Goal: Task Accomplishment & Management: Manage account settings

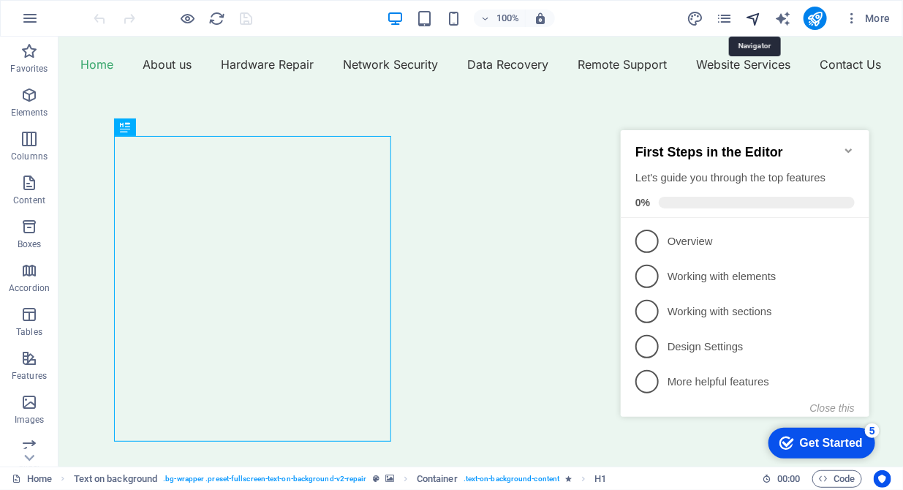
click at [754, 20] on icon "navigator" at bounding box center [753, 18] width 17 height 17
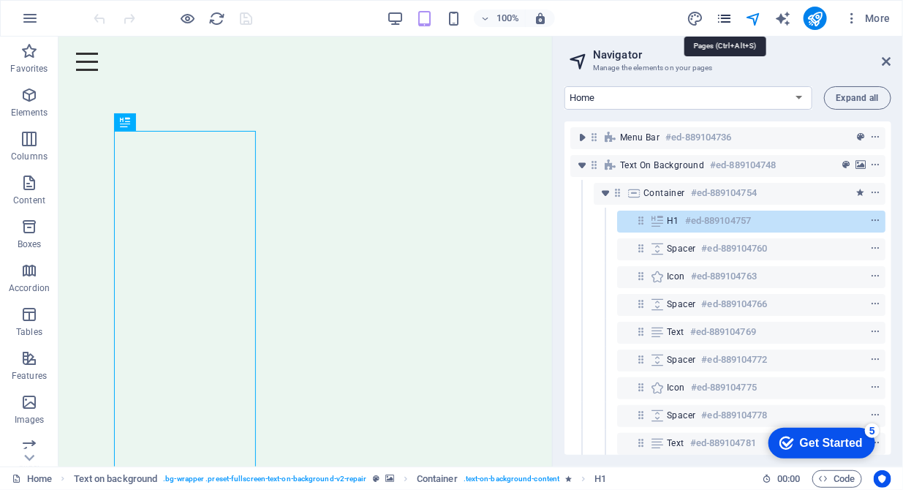
click at [724, 19] on icon "pages" at bounding box center [724, 18] width 17 height 17
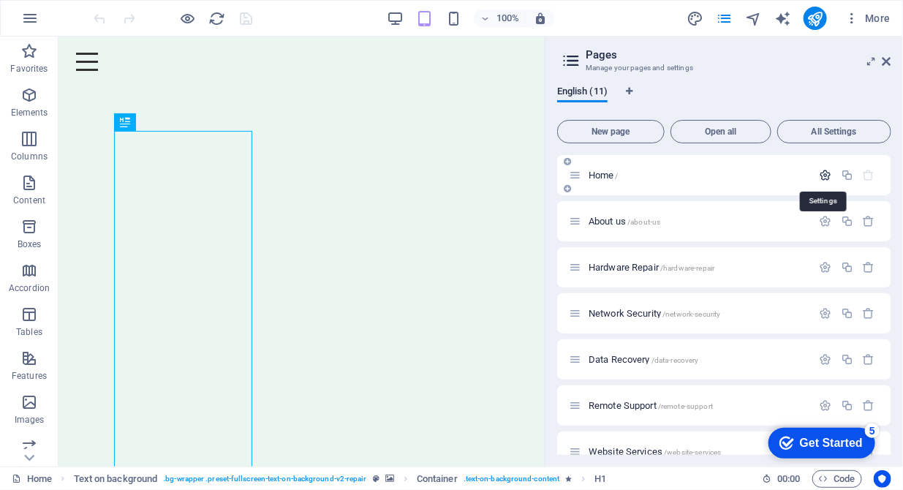
click at [825, 173] on icon "button" at bounding box center [825, 175] width 12 height 12
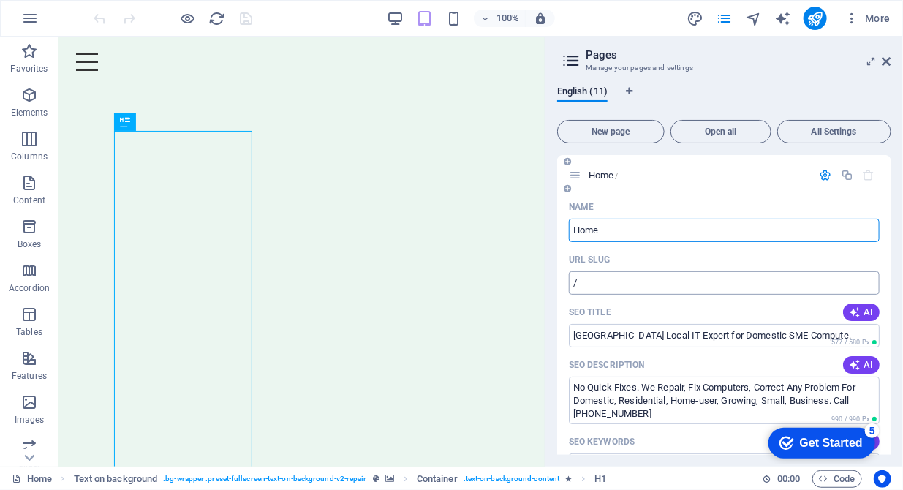
click at [590, 282] on input "/" at bounding box center [724, 282] width 311 height 23
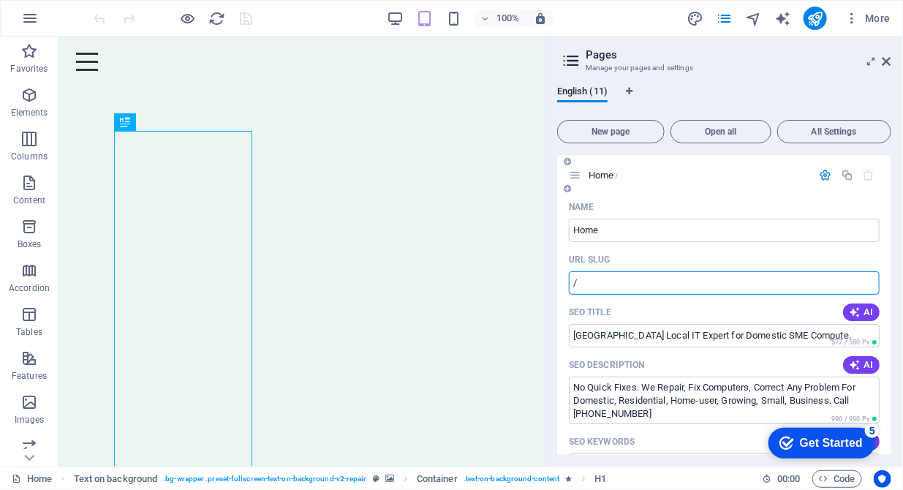
click at [573, 288] on input "/" at bounding box center [724, 282] width 311 height 23
click at [689, 88] on div "English (11)" at bounding box center [724, 100] width 334 height 28
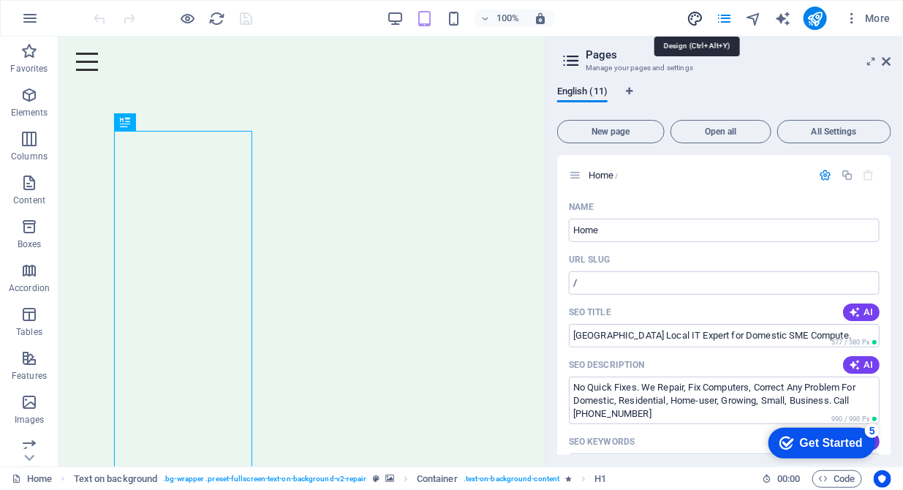
click at [697, 18] on icon "design" at bounding box center [694, 18] width 17 height 17
select select "px"
select select "400"
select select "px"
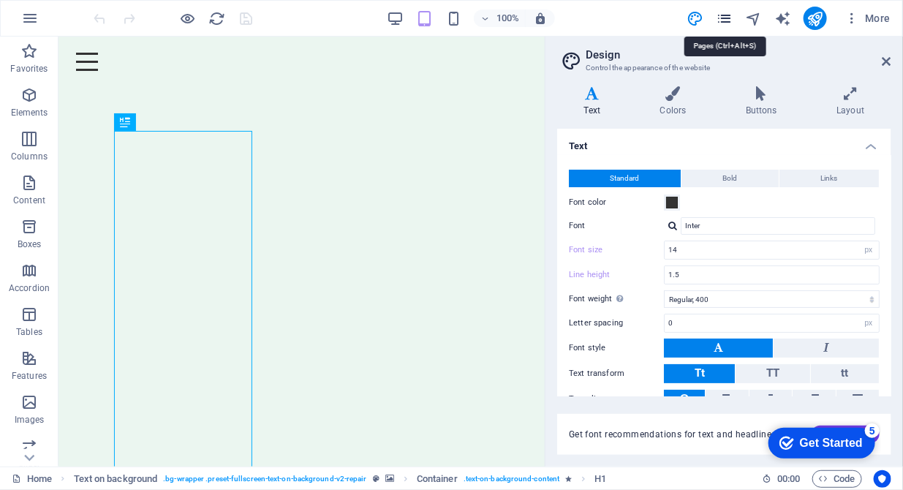
click at [723, 16] on icon "pages" at bounding box center [724, 18] width 17 height 17
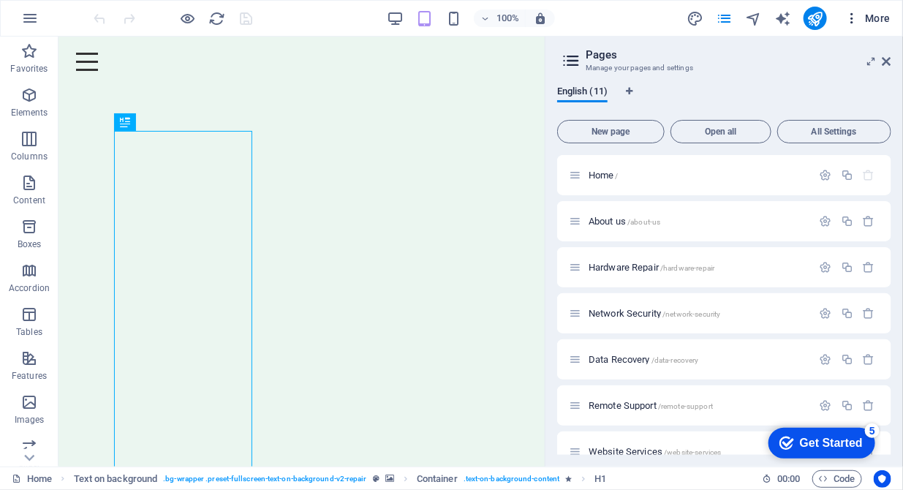
click at [852, 18] on icon "button" at bounding box center [851, 18] width 15 height 15
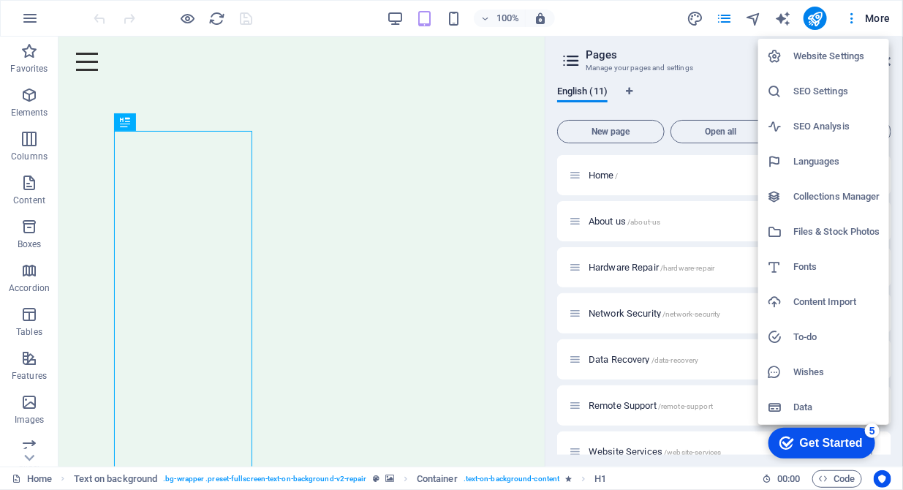
click at [819, 53] on h6 "Website Settings" at bounding box center [836, 57] width 87 height 18
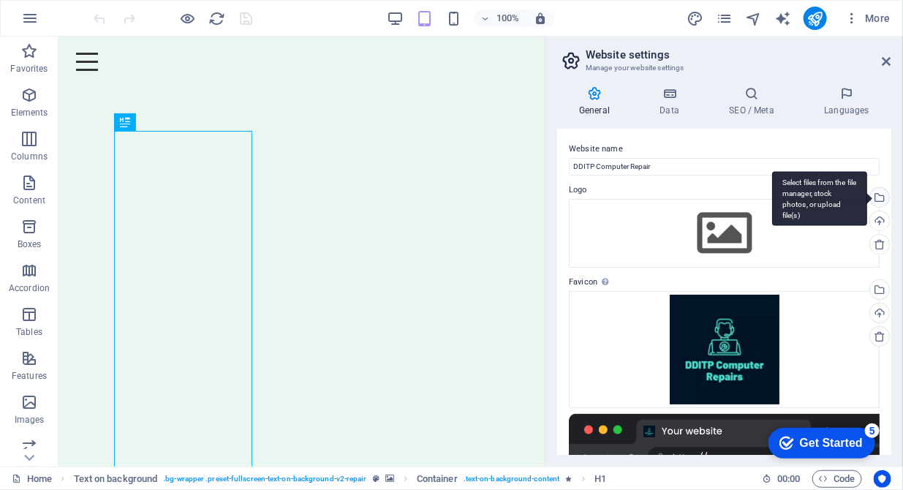
click at [875, 189] on div "Select files from the file manager, stock photos, or upload file(s)" at bounding box center [878, 199] width 22 height 22
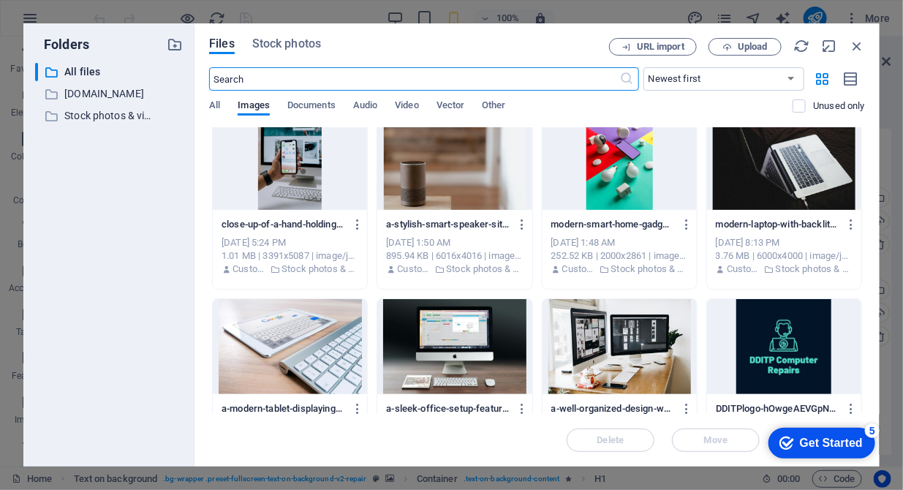
scroll to position [299, 0]
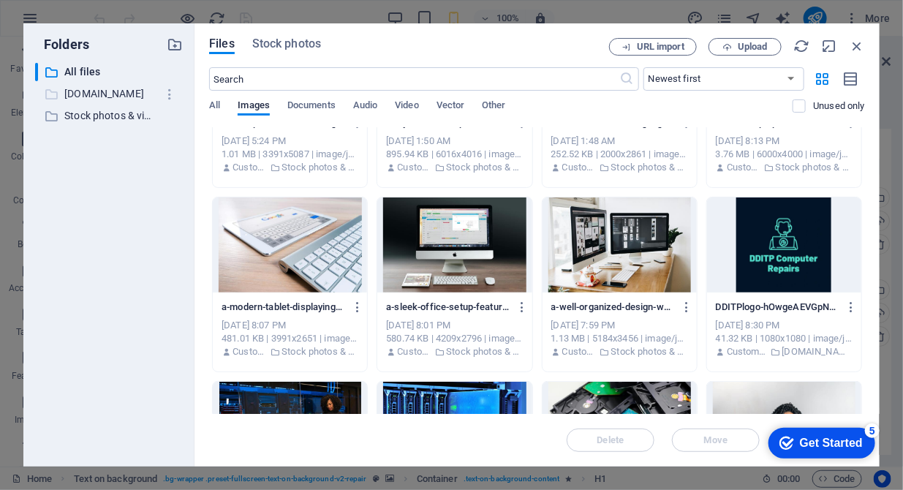
click at [102, 93] on p "[DOMAIN_NAME]" at bounding box center [109, 94] width 91 height 17
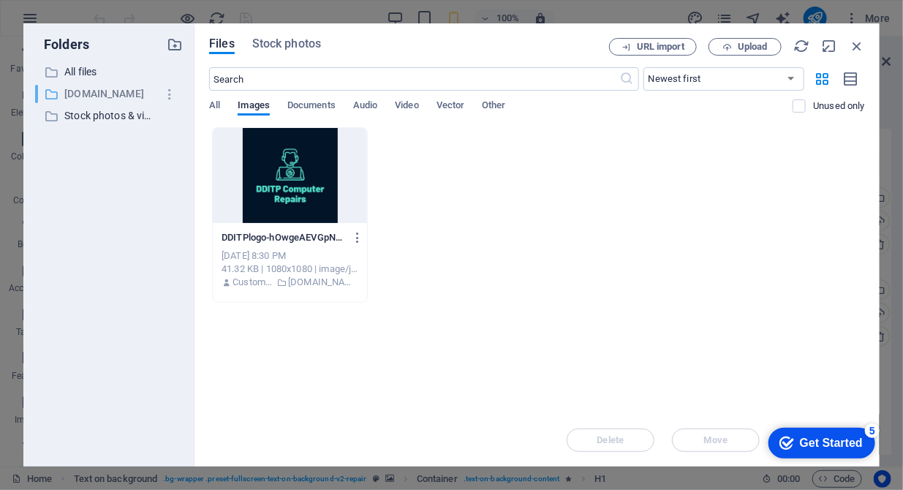
scroll to position [0, 0]
click at [211, 105] on span "All" at bounding box center [214, 106] width 11 height 20
click at [255, 109] on span "Images" at bounding box center [254, 106] width 32 height 20
click at [308, 107] on span "Documents" at bounding box center [311, 106] width 48 height 20
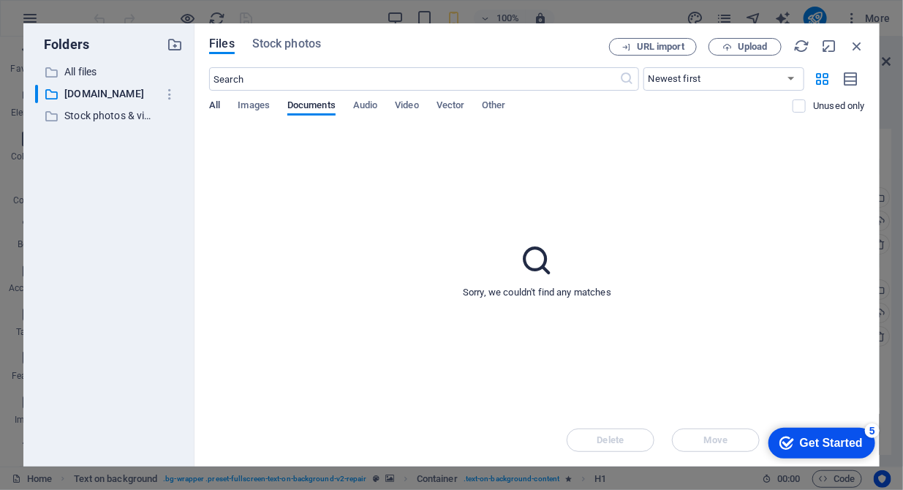
click at [214, 108] on span "All" at bounding box center [214, 106] width 11 height 20
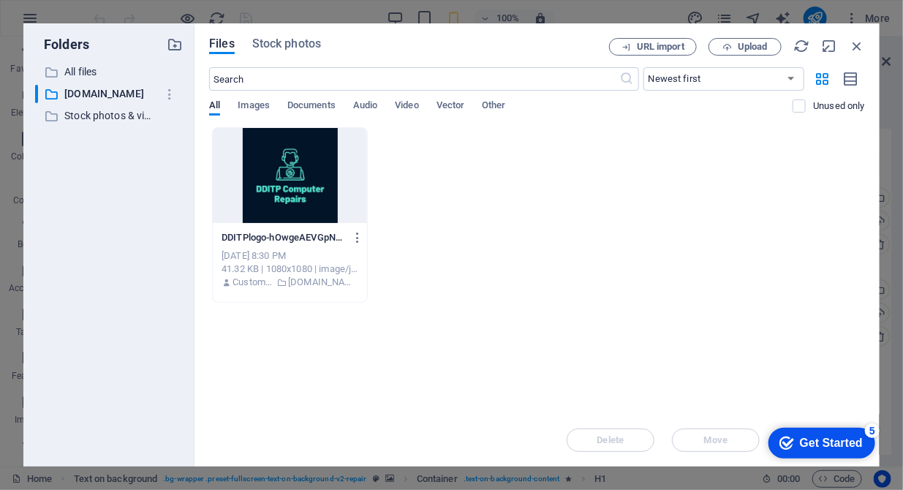
click at [295, 219] on div at bounding box center [290, 175] width 154 height 95
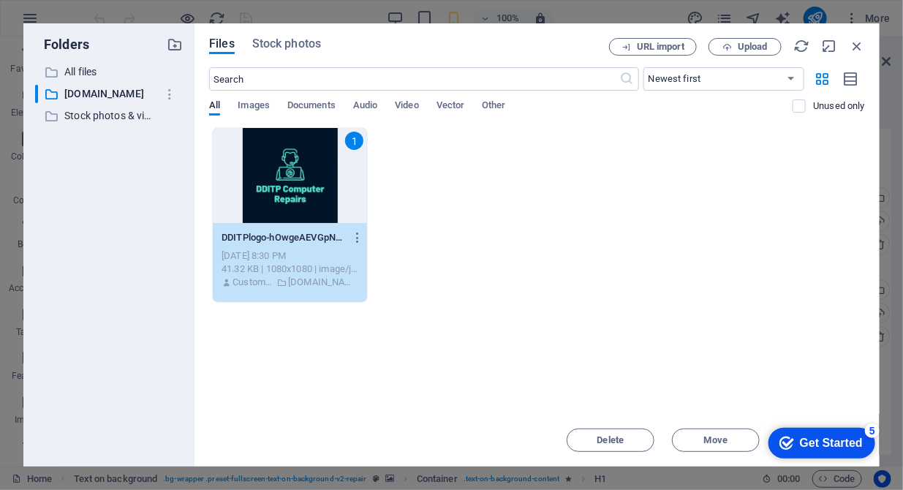
click at [303, 208] on div "1" at bounding box center [290, 175] width 154 height 95
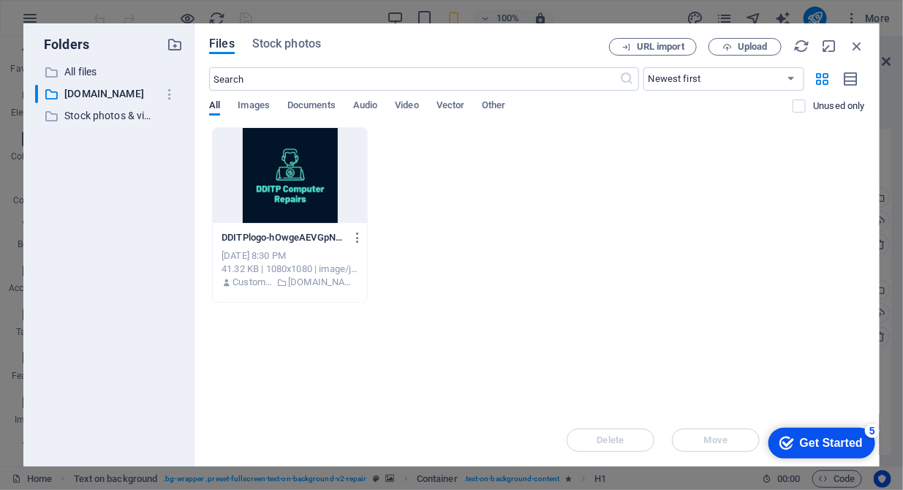
click at [303, 208] on div at bounding box center [290, 175] width 154 height 95
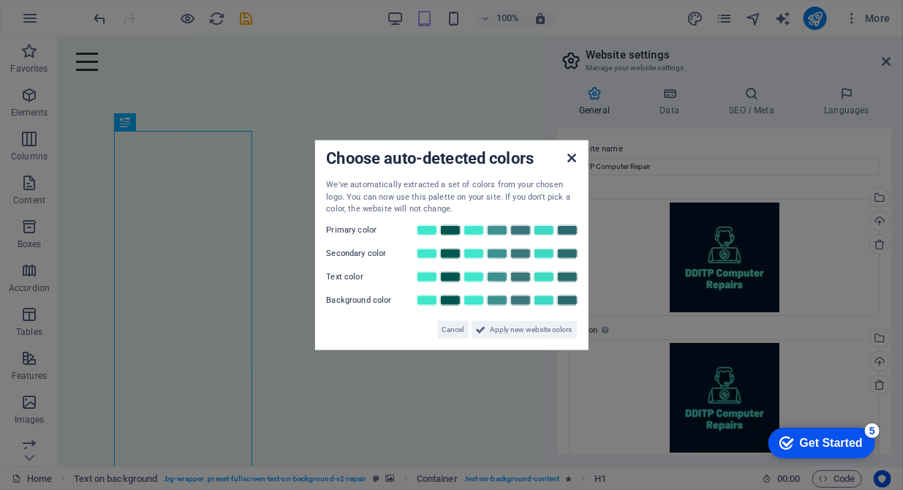
click at [571, 157] on icon at bounding box center [571, 158] width 9 height 12
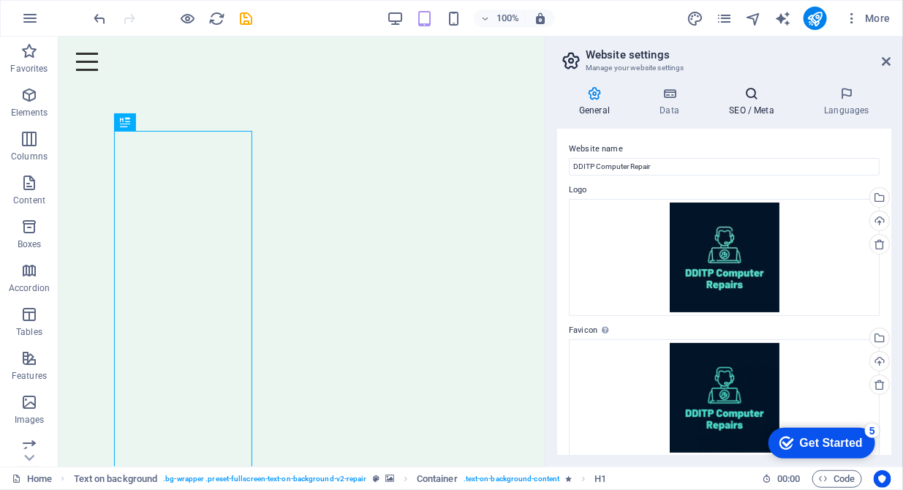
click at [740, 105] on h4 "SEO / Meta" at bounding box center [754, 101] width 95 height 31
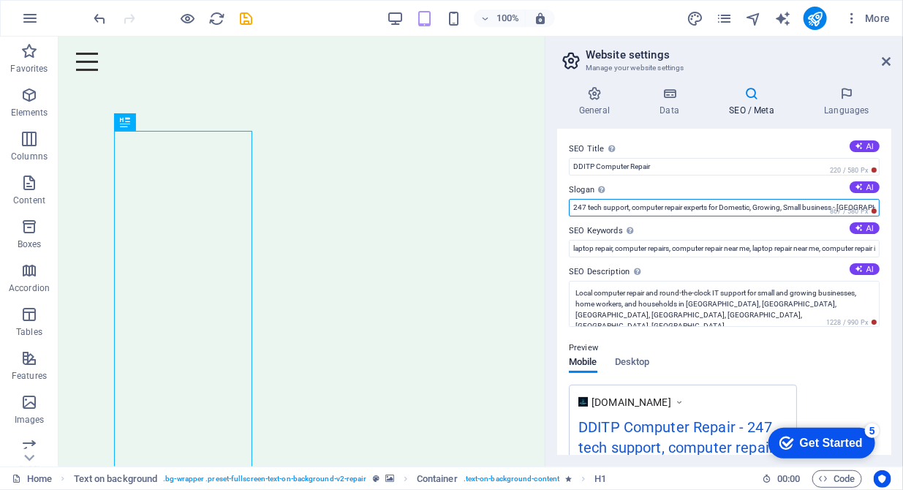
click at [574, 209] on input "247 tech support, computer repair experts for Domestic, Growing, Small business…" at bounding box center [724, 208] width 311 height 18
drag, startPoint x: 575, startPoint y: 210, endPoint x: 874, endPoint y: 200, distance: 299.1
click at [874, 200] on input "247 tech support, computer repair experts for Domestic, Growing, Small business…" at bounding box center [724, 208] width 311 height 18
paste input "We never do quick fixes, we fix, correct any computer problems or issues!"
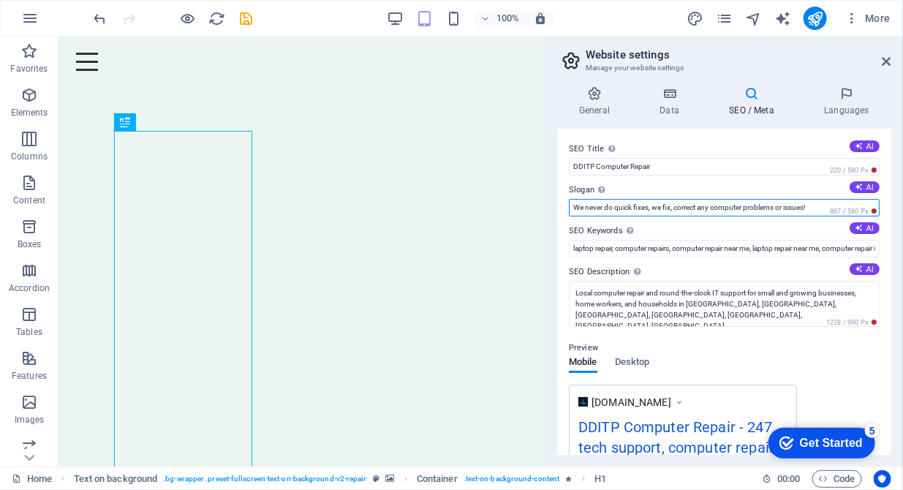
scroll to position [0, 0]
click at [679, 209] on input "We never do quick fixes, we fix, correct any computer problems or issues!" at bounding box center [724, 208] width 311 height 18
click at [797, 206] on input "We never do quick fixes, we correct any computer problems or issues!" at bounding box center [724, 208] width 311 height 18
type input "We never do quick fixes, we correct any computer problems!"
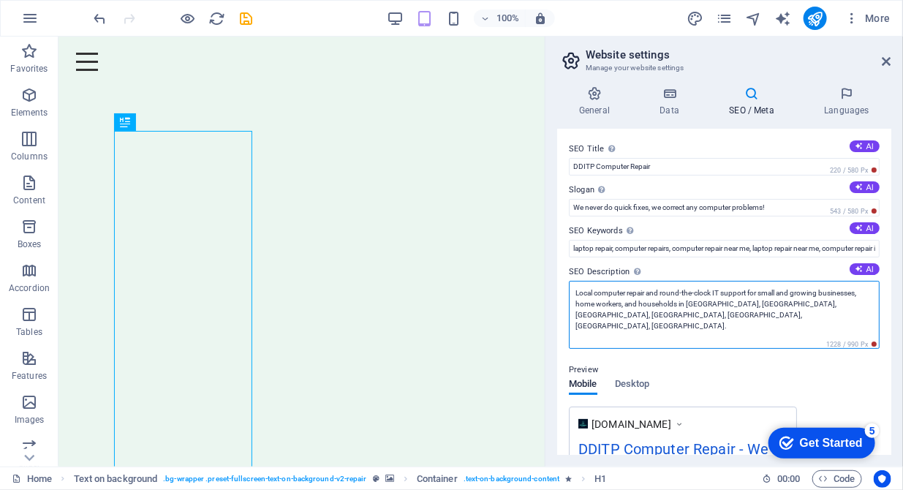
click at [683, 301] on textarea "Local computer repair and round-the-clock IT support for small and growing busi…" at bounding box center [724, 315] width 311 height 68
click at [676, 303] on textarea "Local computer repair and round-the-clock IT support for small and growing busi…" at bounding box center [724, 315] width 311 height 68
drag, startPoint x: 677, startPoint y: 303, endPoint x: 573, endPoint y: 308, distance: 103.9
click at [573, 308] on textarea "Local computer repair and round-the-clock IT support for small and growing busi…" at bounding box center [724, 315] width 311 height 68
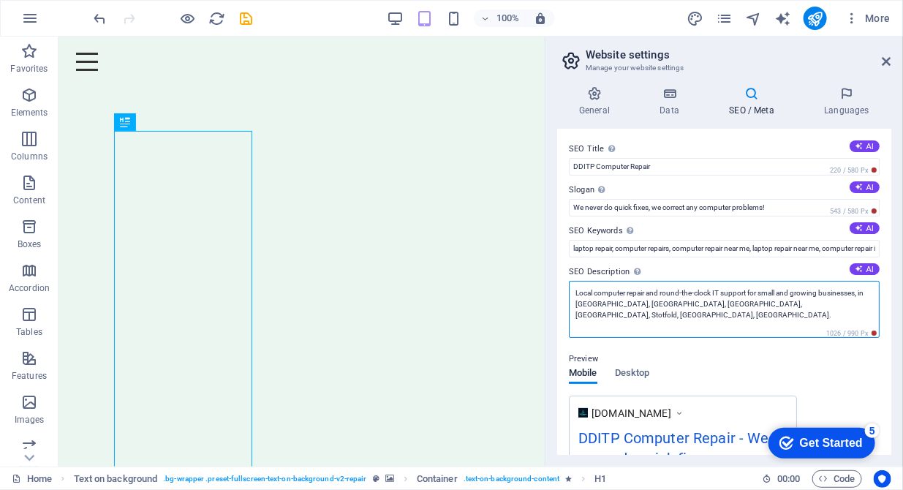
click at [725, 303] on textarea "Local computer repair and round-the-clock IT support for small and growing busi…" at bounding box center [724, 309] width 311 height 57
drag, startPoint x: 725, startPoint y: 303, endPoint x: 693, endPoint y: 306, distance: 32.3
click at [693, 306] on textarea "Local computer repair and round-the-clock IT support for small and growing busi…" at bounding box center [724, 309] width 311 height 57
drag, startPoint x: 694, startPoint y: 301, endPoint x: 632, endPoint y: 301, distance: 62.1
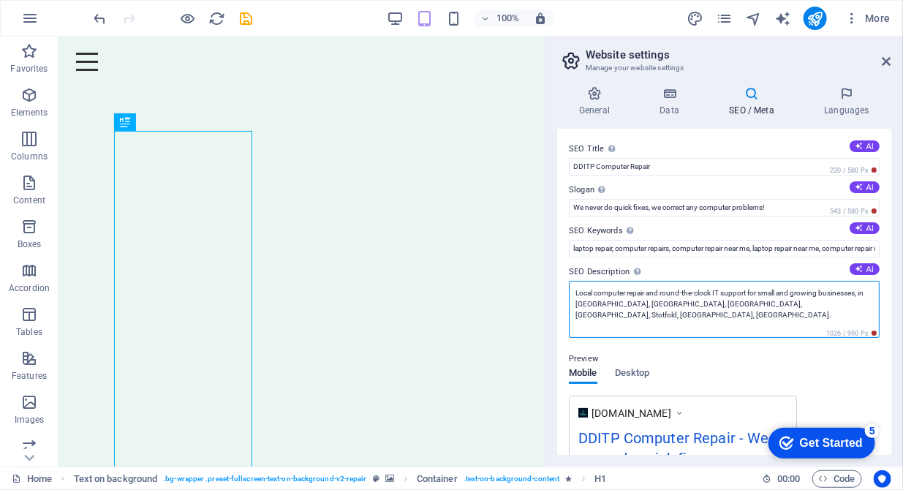
click at [632, 301] on textarea "Local computer repair and round-the-clock IT support for small and growing busi…" at bounding box center [724, 309] width 311 height 57
click at [602, 291] on textarea "Local computer repair and round-the-clock IT support for small and growing busi…" at bounding box center [724, 309] width 311 height 57
click at [596, 292] on textarea "Local computer repair and round-the-clock IT support for small and growing busi…" at bounding box center [724, 309] width 311 height 57
click at [597, 291] on textarea "Local computer repair and round-the-clock IT support for small and growing busi…" at bounding box center [724, 309] width 311 height 57
click at [632, 293] on textarea "Local Computer repair and round-the-clock IT support for small and growing busi…" at bounding box center [724, 309] width 311 height 57
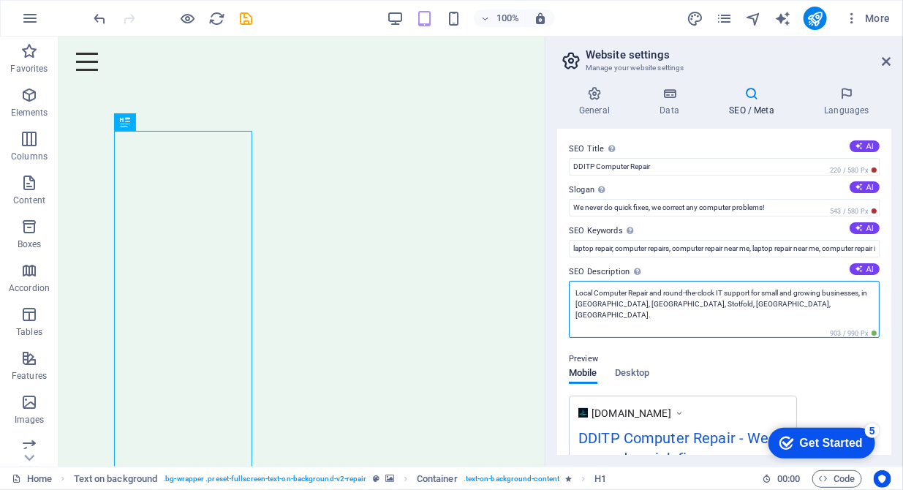
drag, startPoint x: 720, startPoint y: 293, endPoint x: 668, endPoint y: 294, distance: 51.9
click at [668, 294] on textarea "Local Computer Repair and round-the-clock IT support for small and growing busi…" at bounding box center [724, 309] width 311 height 57
click at [677, 295] on textarea "Local Computer Repair and round-the-clock IT support for small and growing busi…" at bounding box center [724, 309] width 311 height 57
drag, startPoint x: 716, startPoint y: 292, endPoint x: 651, endPoint y: 288, distance: 64.4
click at [651, 288] on textarea "Local Computer Repair and round-the-clock IT support for small and growing busi…" at bounding box center [724, 309] width 311 height 57
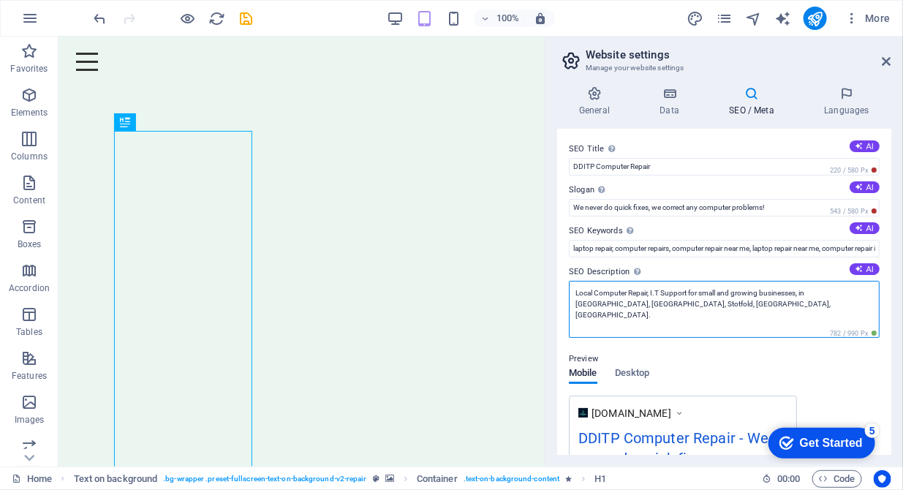
click at [689, 292] on textarea "Local Computer Repair, I.T Support for small and growing businesses, in [GEOGRA…" at bounding box center [724, 309] width 311 height 57
click at [705, 292] on textarea "Local Computer Repair, I.T Services For small and growing businesses, in [GEOGR…" at bounding box center [724, 309] width 311 height 57
click at [735, 291] on textarea "Local Computer Repair, I.T Services For Homes, small and growing businesses, in…" at bounding box center [724, 309] width 311 height 57
click at [870, 292] on textarea "Local Computer Repair, I.T Services For Homes, Small and Growing businesses, in…" at bounding box center [724, 309] width 311 height 57
click at [840, 287] on textarea "Local Computer Repair, I.T Services For Homes, Small and Growing businesses, in…" at bounding box center [724, 309] width 311 height 57
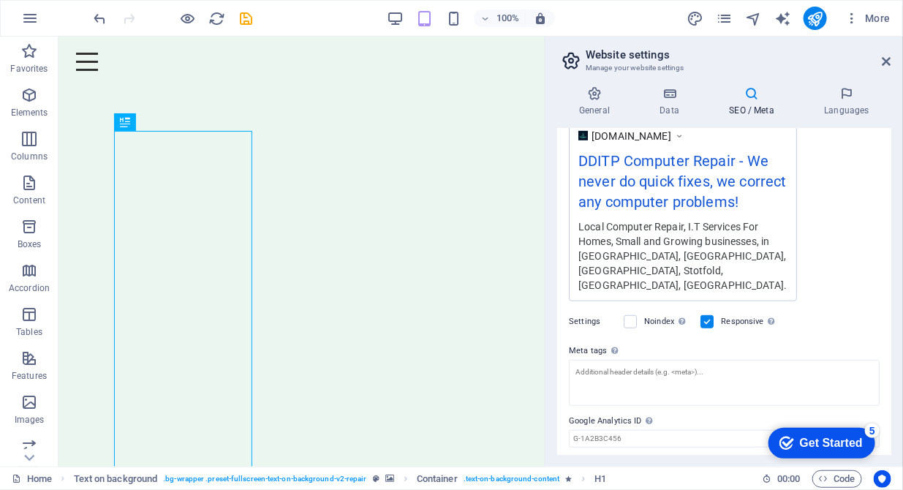
scroll to position [306, 0]
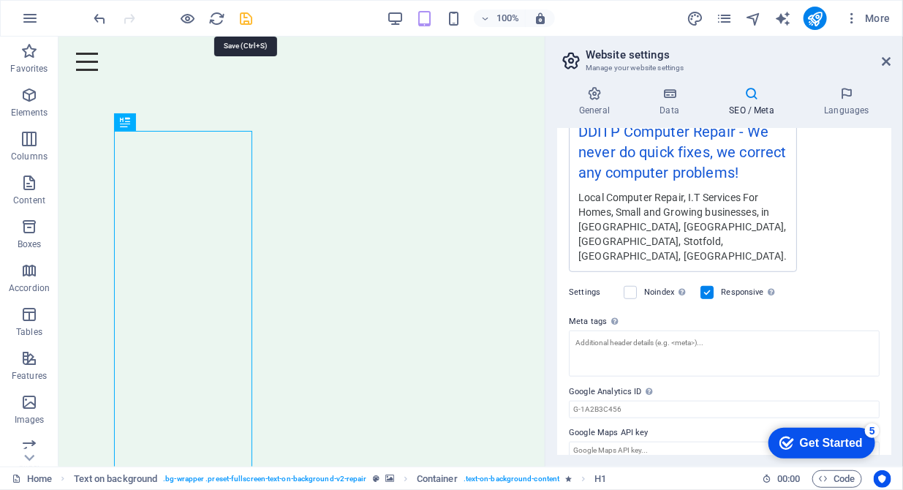
type textarea "Local Computer Repair, I.T Services For Homes, Small and Growing businesses, in…"
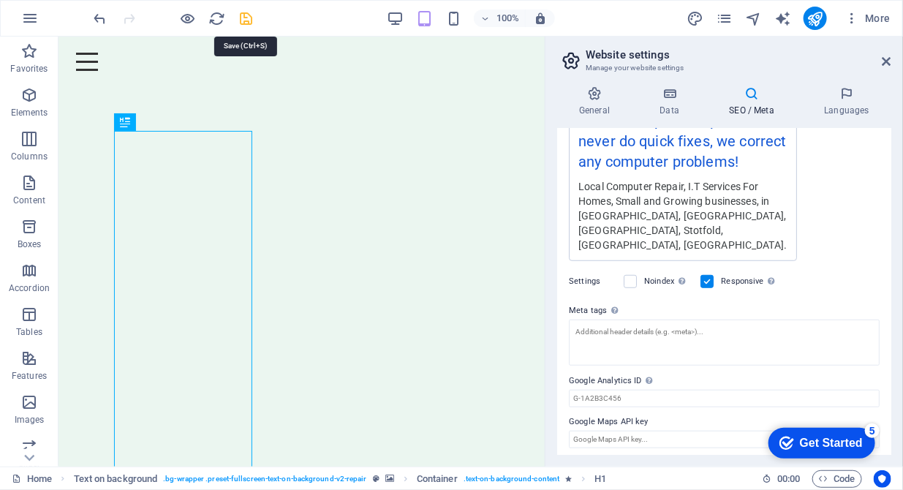
scroll to position [295, 0]
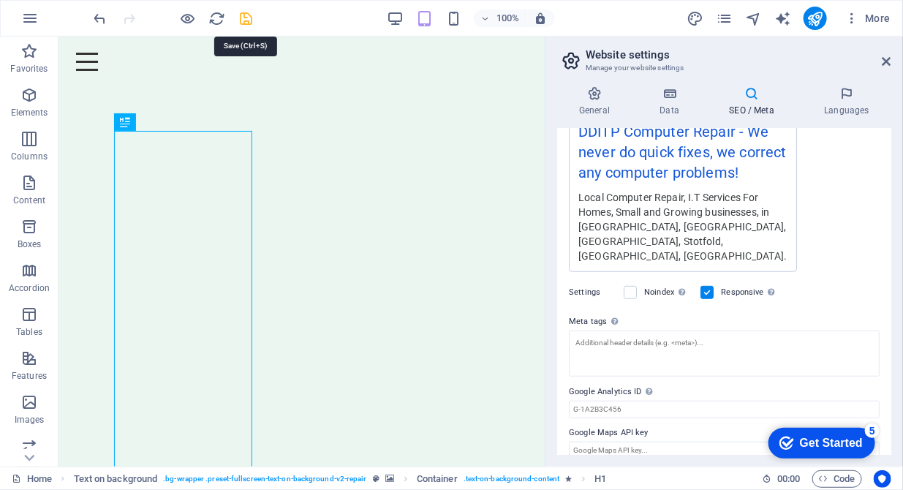
click at [251, 22] on icon "save" at bounding box center [246, 18] width 17 height 17
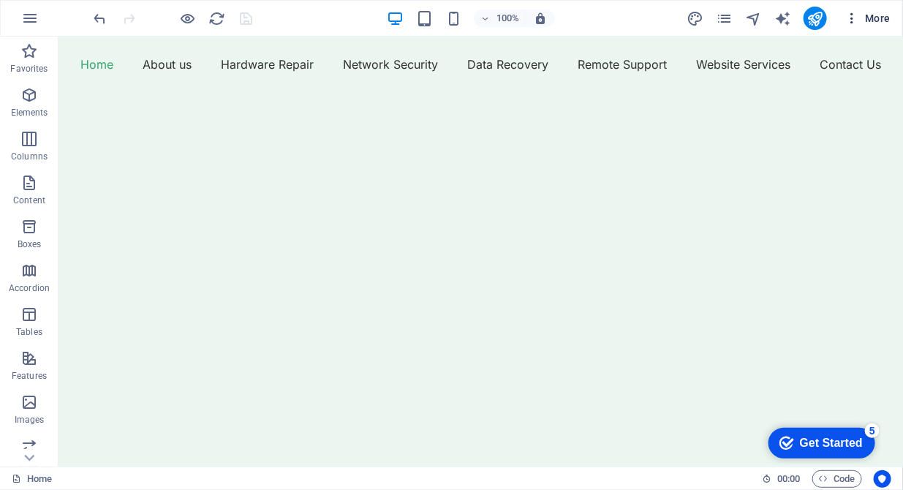
click at [856, 16] on icon "button" at bounding box center [851, 18] width 15 height 15
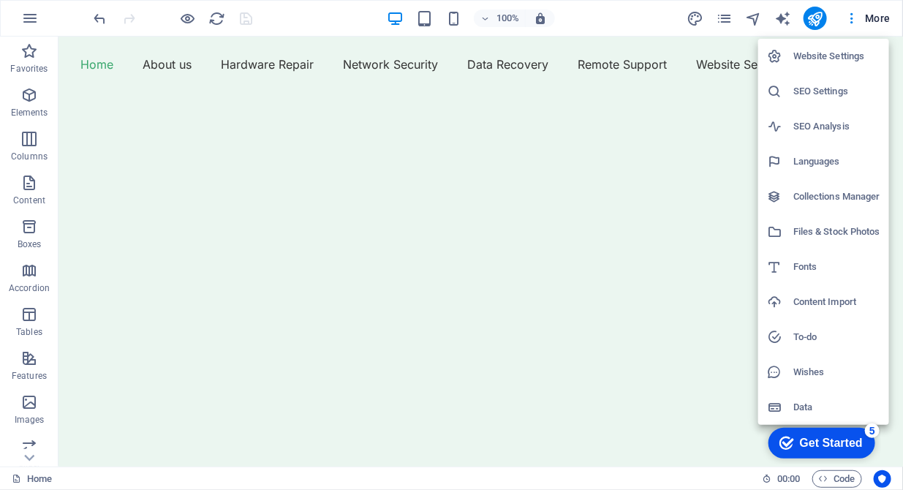
click at [839, 62] on h6 "Website Settings" at bounding box center [836, 57] width 87 height 18
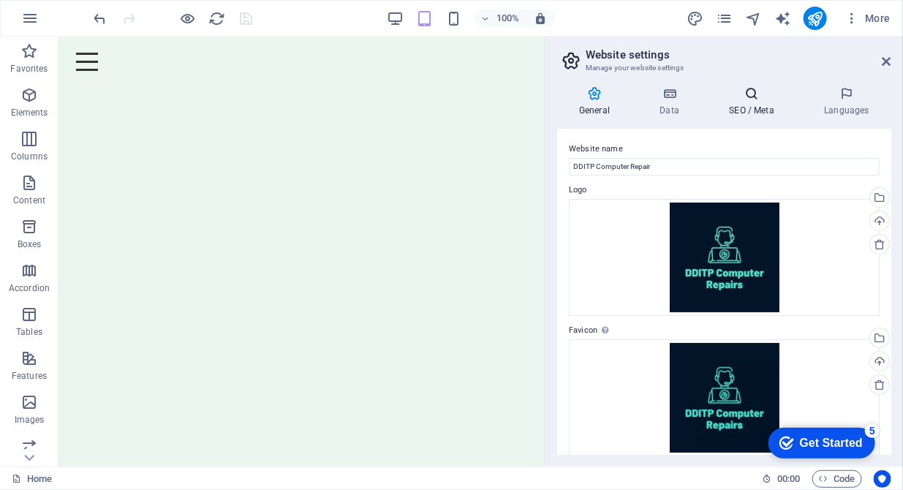
click at [752, 111] on h4 "SEO / Meta" at bounding box center [754, 101] width 95 height 31
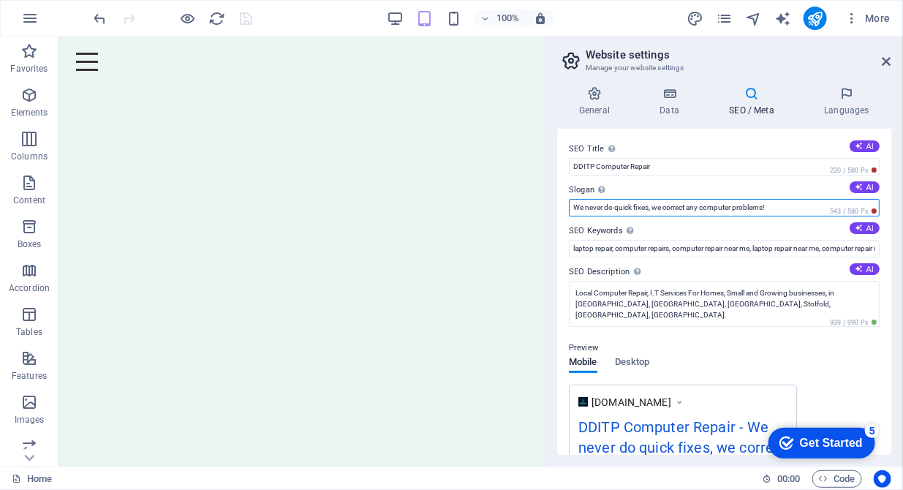
click at [765, 208] on input "We never do quick fixes, we correct any computer problems!" at bounding box center [724, 208] width 311 height 18
type input "We never do quick fixes, we correct any computer problems or issues!"
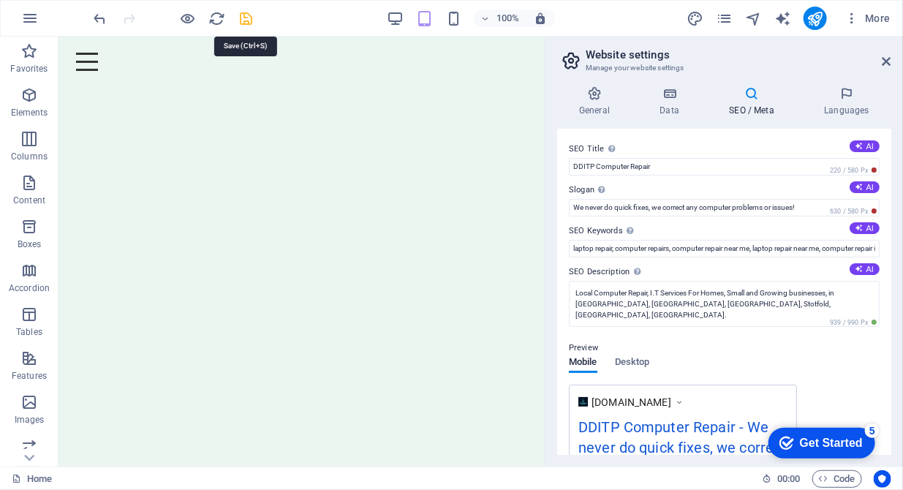
click at [240, 12] on icon "save" at bounding box center [246, 18] width 17 height 17
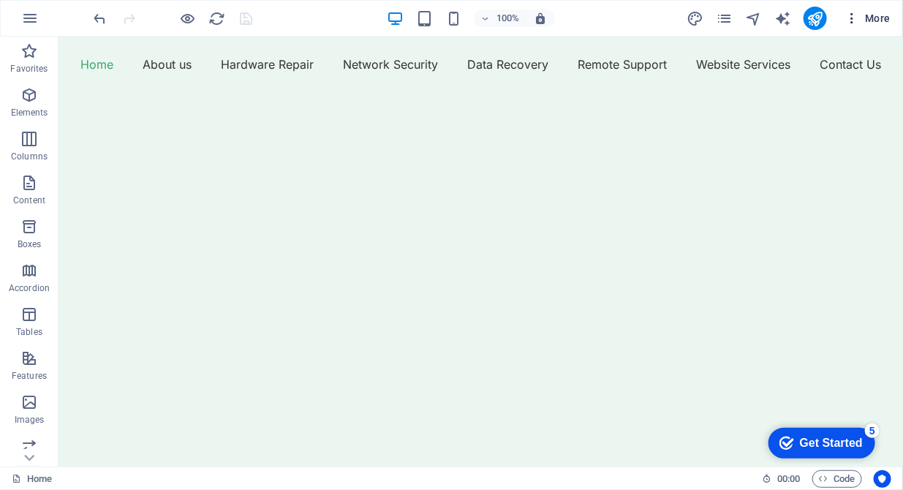
click at [853, 18] on icon "button" at bounding box center [851, 18] width 15 height 15
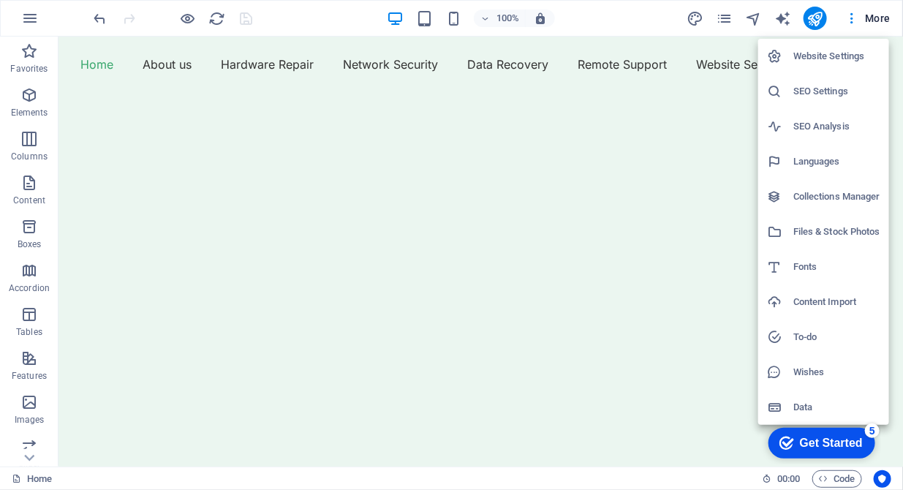
click at [819, 91] on h6 "SEO Settings" at bounding box center [836, 92] width 87 height 18
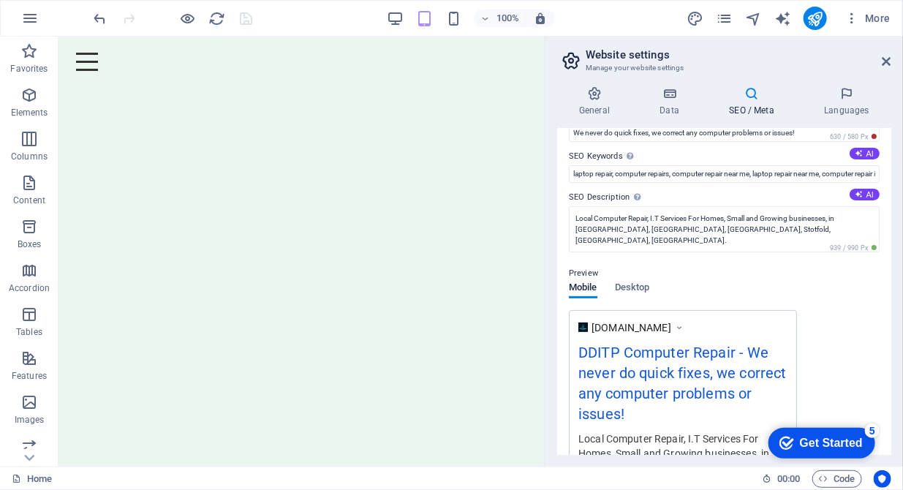
scroll to position [0, 0]
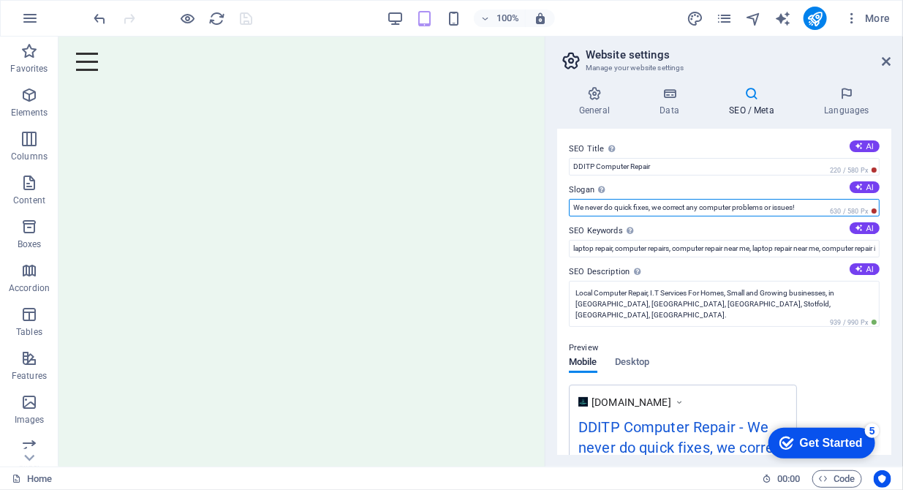
click at [690, 208] on input "We never do quick fixes, we correct any computer problems or issues!" at bounding box center [724, 208] width 311 height 18
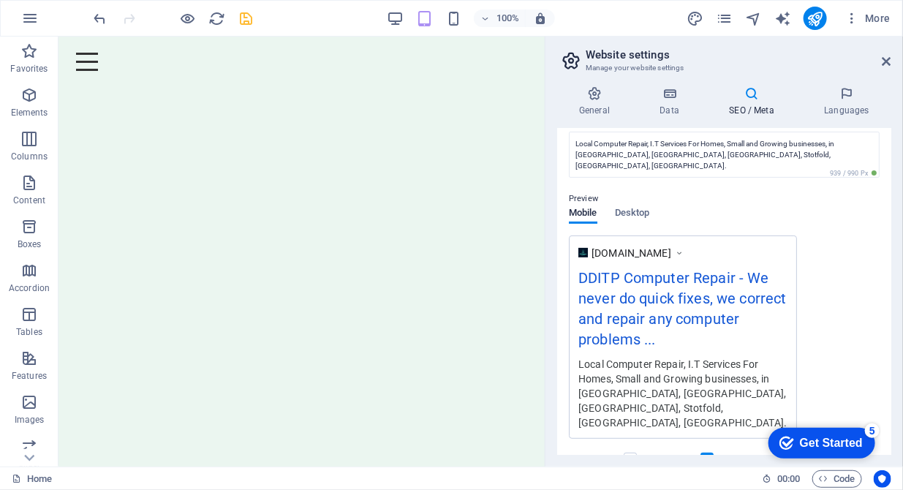
scroll to position [317, 0]
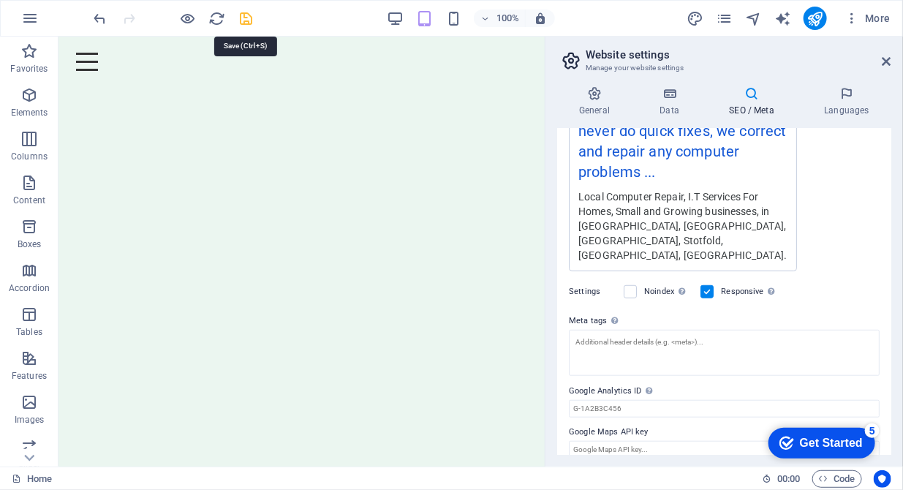
type input "We never do quick fixes, we correct and repair any computer problems or issues!"
click at [249, 21] on icon "save" at bounding box center [246, 18] width 17 height 17
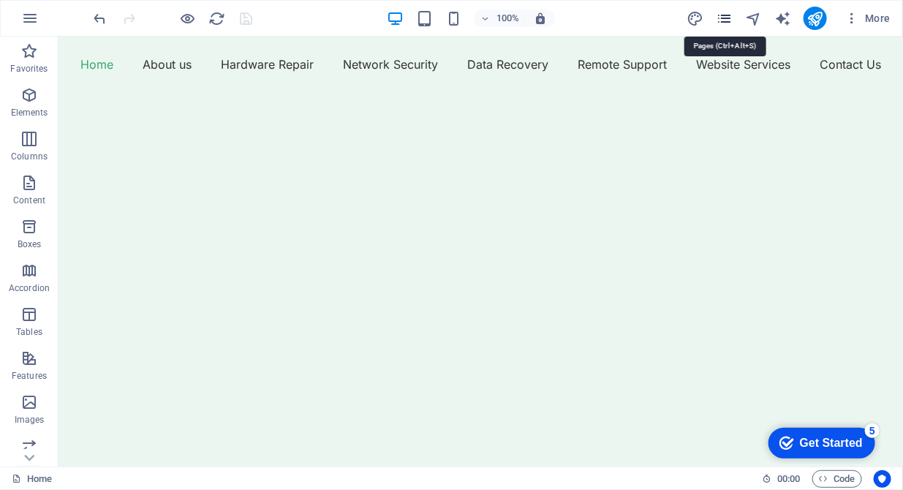
click at [724, 16] on icon "pages" at bounding box center [724, 18] width 17 height 17
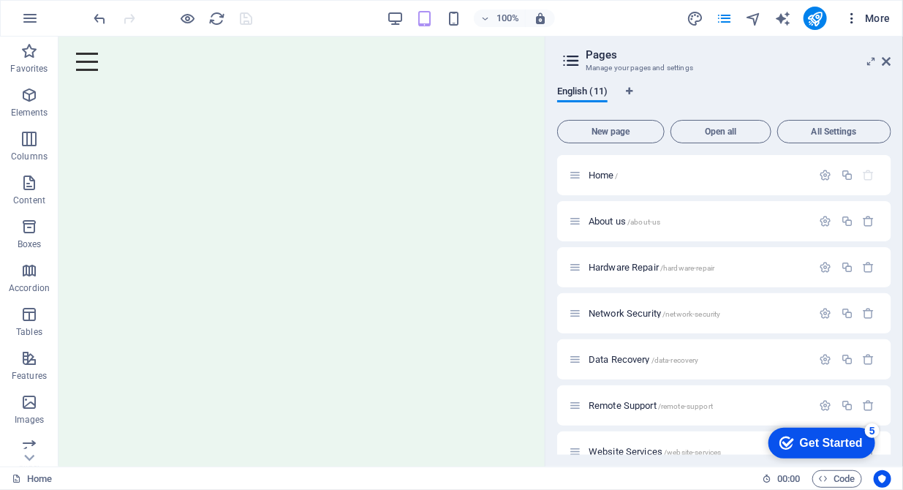
click at [850, 18] on icon "button" at bounding box center [851, 18] width 15 height 15
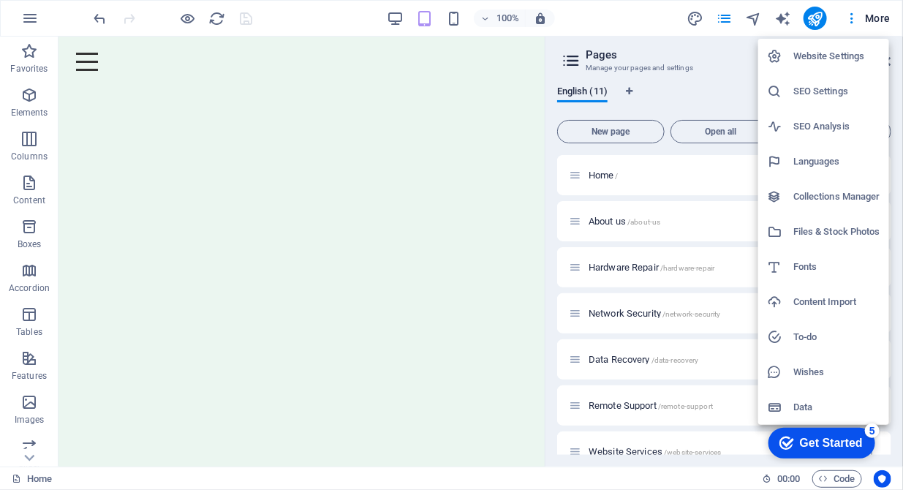
click at [808, 94] on h6 "SEO Settings" at bounding box center [836, 92] width 87 height 18
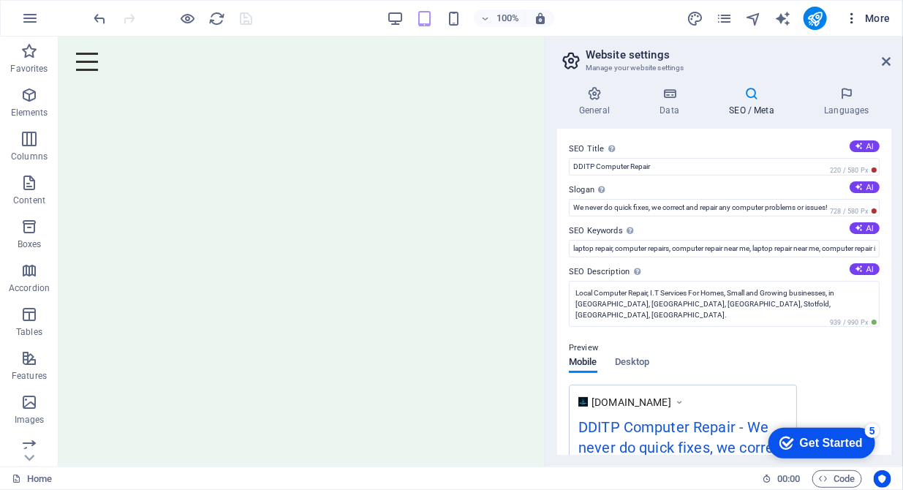
click at [854, 18] on icon "button" at bounding box center [851, 18] width 15 height 15
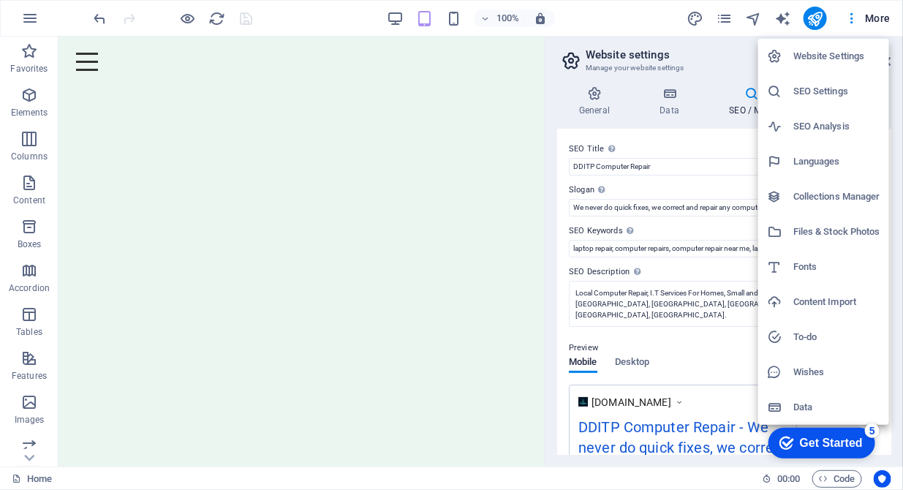
click at [808, 126] on h6 "SEO Analysis" at bounding box center [836, 127] width 87 height 18
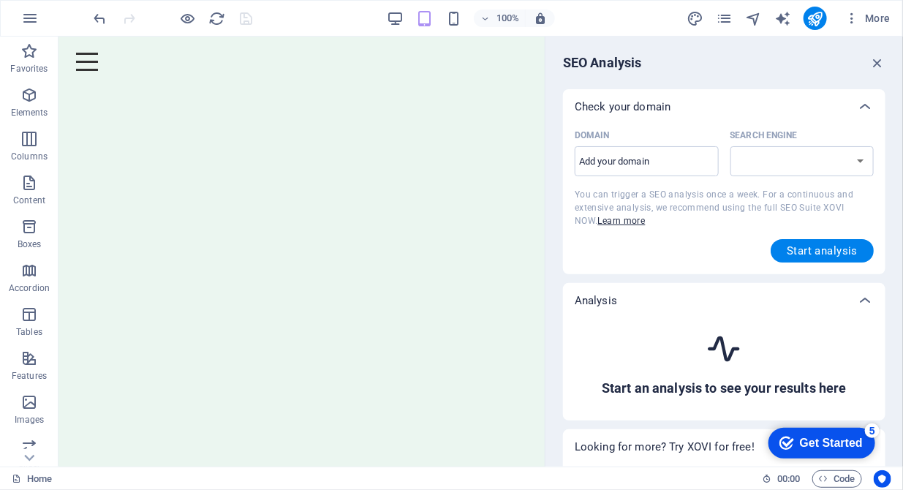
select select "[DOMAIN_NAME]"
click at [665, 164] on input "Domain ​" at bounding box center [647, 161] width 144 height 23
type input "[DOMAIN_NAME]"
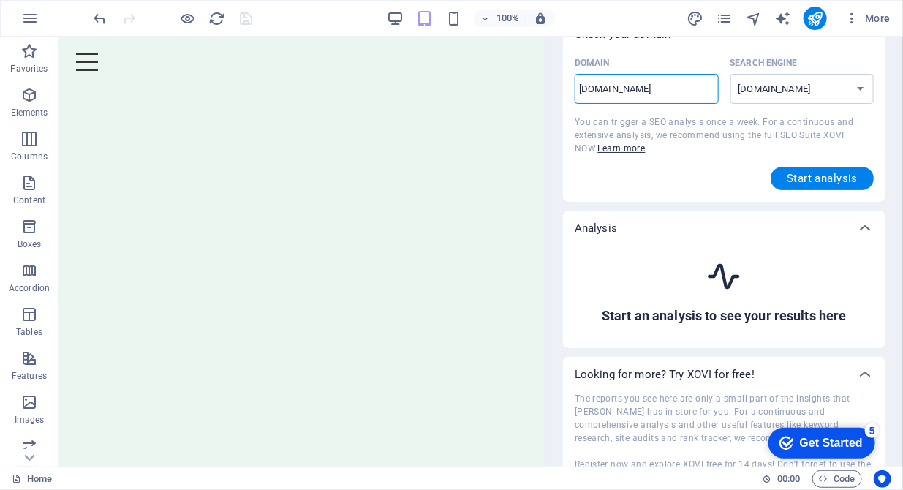
scroll to position [61, 0]
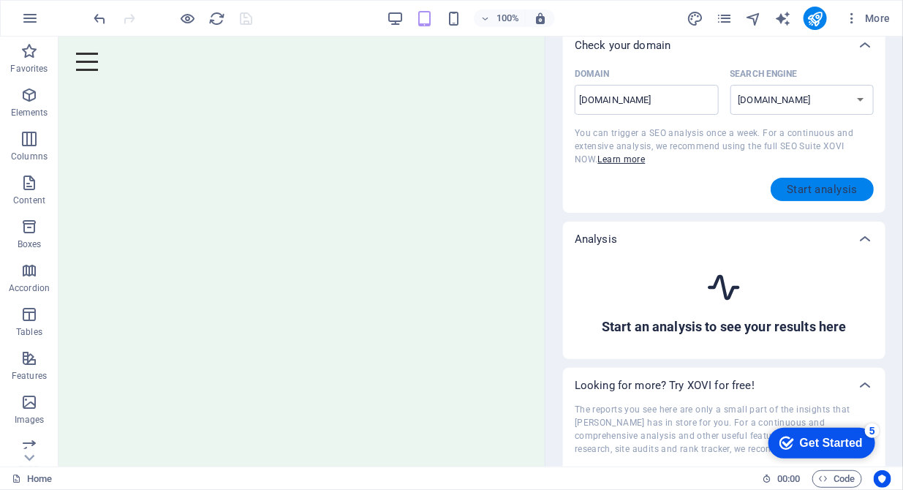
click at [825, 189] on span "Start analysis" at bounding box center [822, 189] width 71 height 12
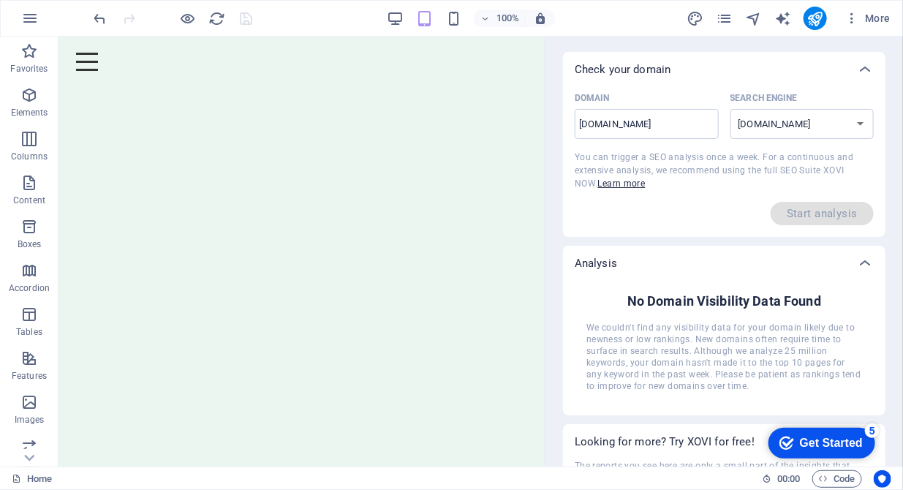
scroll to position [0, 0]
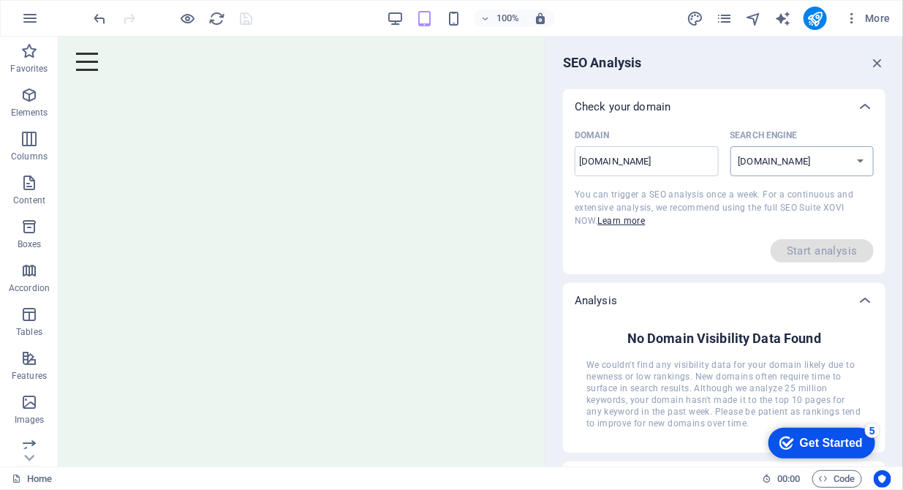
click at [863, 164] on select "[DOMAIN_NAME] [DOMAIN_NAME] [DOMAIN_NAME] [DOMAIN_NAME] [DOMAIN_NAME] [DOMAIN_N…" at bounding box center [802, 161] width 144 height 30
select select "[DOMAIN_NAME]"
click at [730, 146] on select "[DOMAIN_NAME] [DOMAIN_NAME] [DOMAIN_NAME] [DOMAIN_NAME] [DOMAIN_NAME] [DOMAIN_N…" at bounding box center [802, 161] width 144 height 30
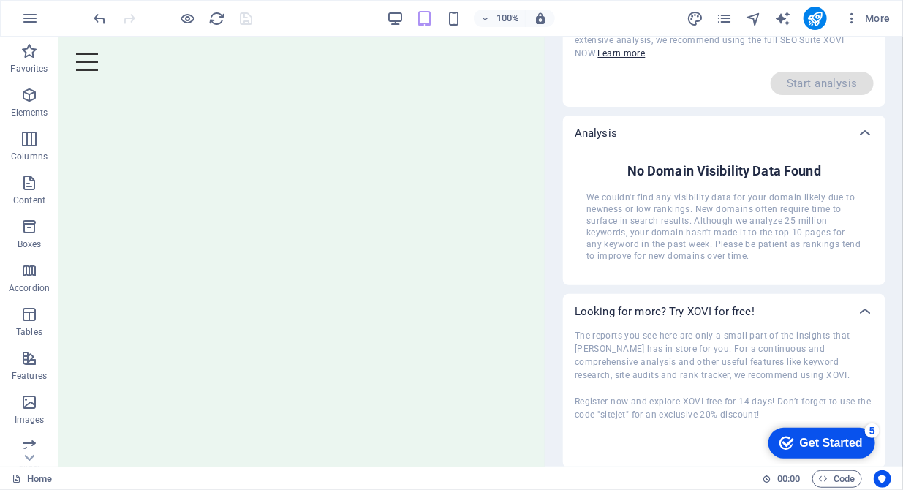
scroll to position [168, 0]
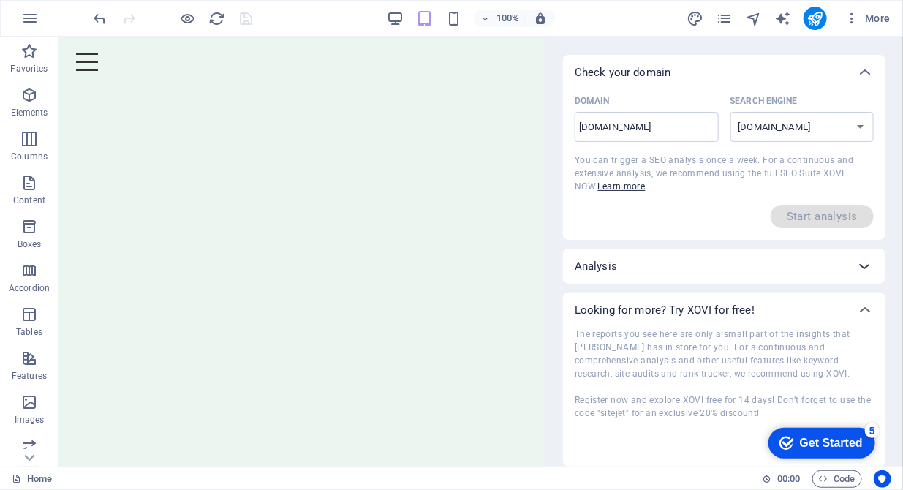
scroll to position [34, 0]
click at [860, 82] on icon at bounding box center [865, 73] width 18 height 18
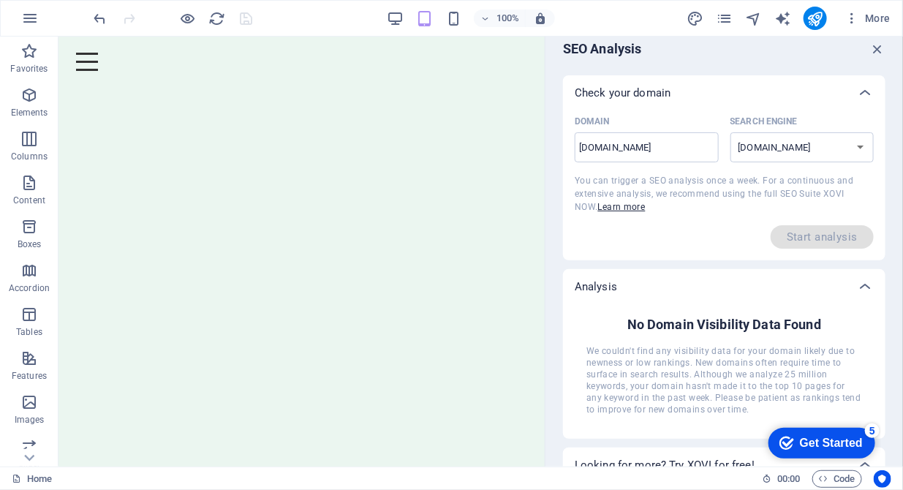
scroll to position [0, 0]
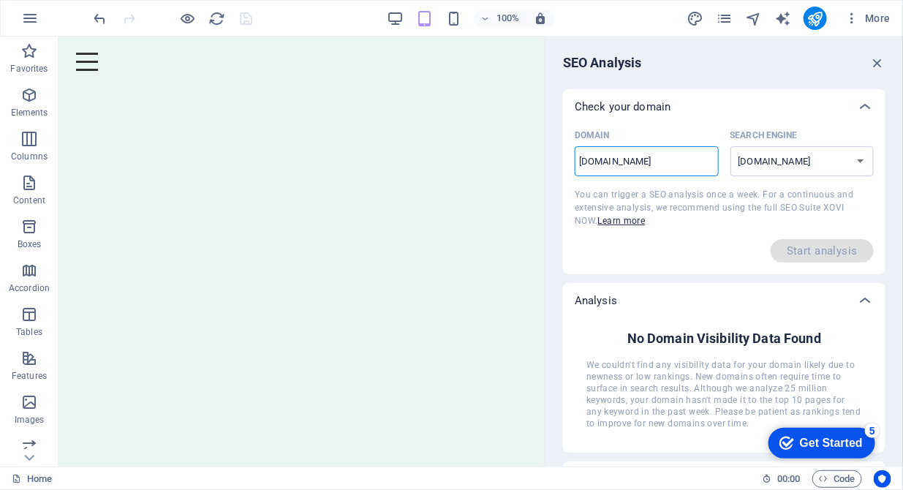
click at [672, 160] on input "[DOMAIN_NAME]" at bounding box center [647, 161] width 144 height 23
drag, startPoint x: 730, startPoint y: 194, endPoint x: 626, endPoint y: 196, distance: 103.8
click at [630, 162] on input "[DOMAIN_NAME]" at bounding box center [647, 161] width 144 height 23
click at [584, 162] on input "[DOMAIN_NAME]" at bounding box center [647, 161] width 144 height 23
click at [579, 159] on input "[DOMAIN_NAME]" at bounding box center [647, 161] width 144 height 23
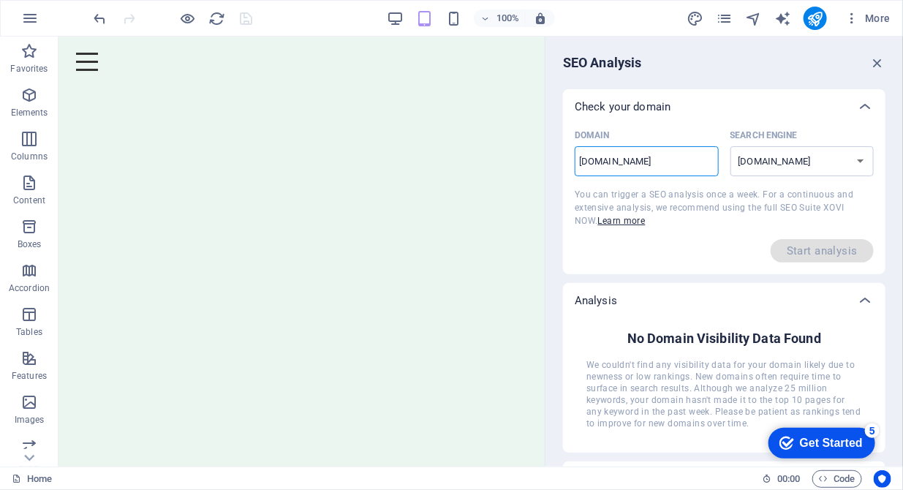
type input "[DOMAIN_NAME]"
select select "[DOMAIN_NAME]"
type input "https:[DOMAIN_NAME]"
select select "[DOMAIN_NAME]"
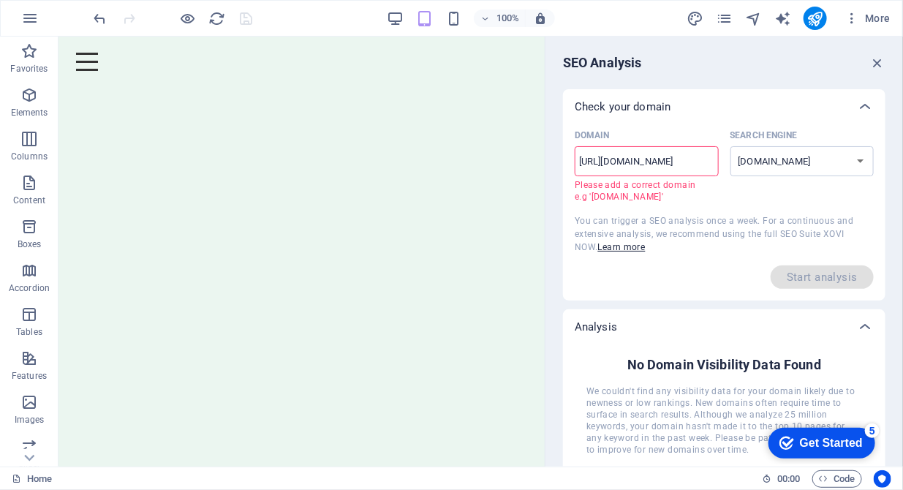
click at [611, 163] on input "[URL][DOMAIN_NAME]" at bounding box center [647, 161] width 144 height 23
type input "[DOMAIN_NAME]"
select select "[DOMAIN_NAME]"
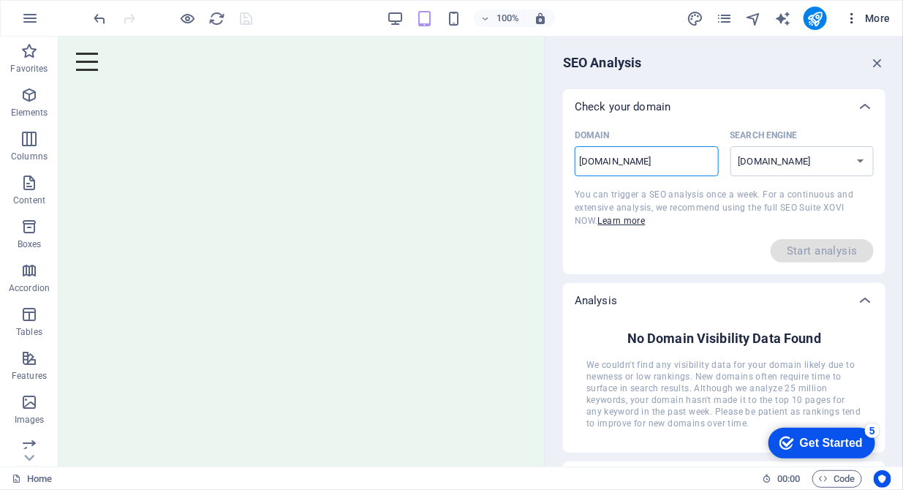
type input "[DOMAIN_NAME]"
click at [859, 12] on icon "button" at bounding box center [851, 18] width 15 height 15
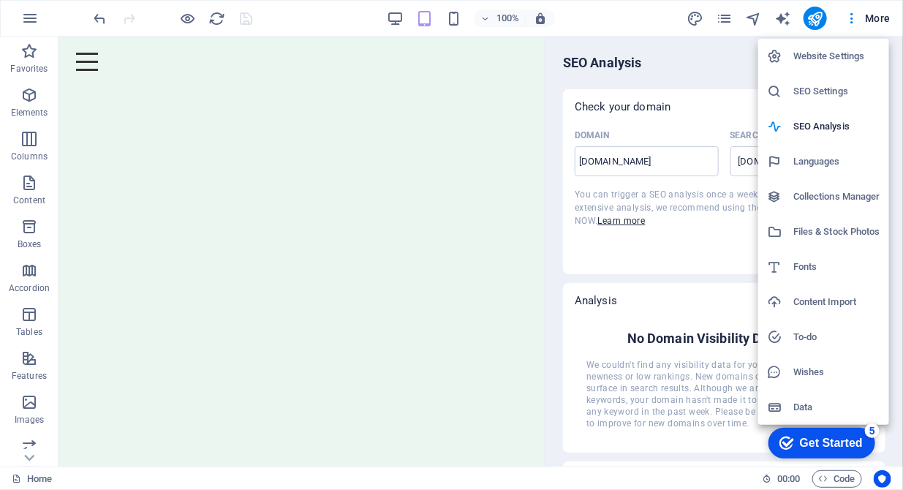
click at [802, 374] on h6 "Wishes" at bounding box center [836, 372] width 87 height 18
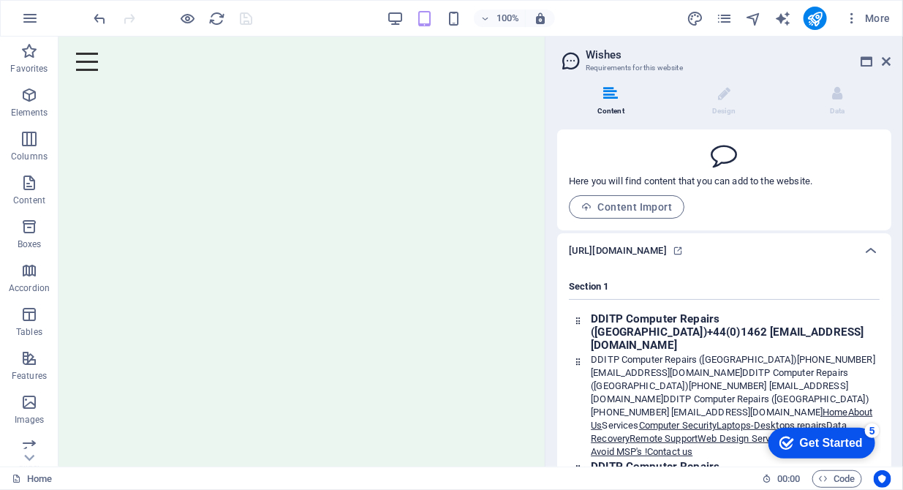
click at [606, 104] on li "Content" at bounding box center [613, 101] width 113 height 31
click at [887, 57] on icon at bounding box center [886, 62] width 9 height 12
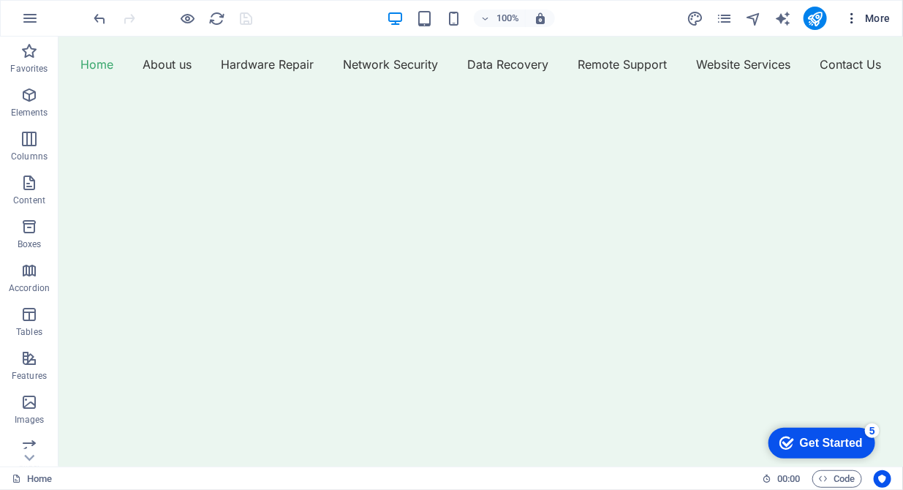
click at [848, 16] on icon "button" at bounding box center [851, 18] width 15 height 15
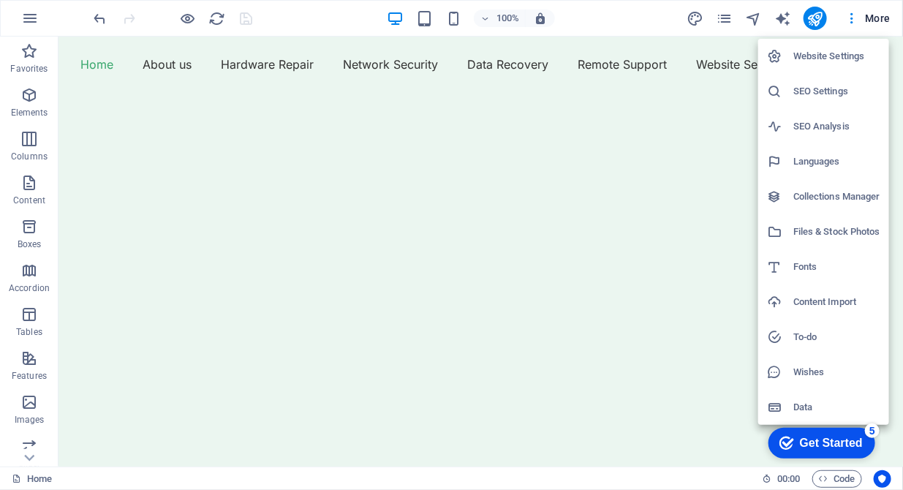
click at [818, 63] on h6 "Website Settings" at bounding box center [836, 57] width 87 height 18
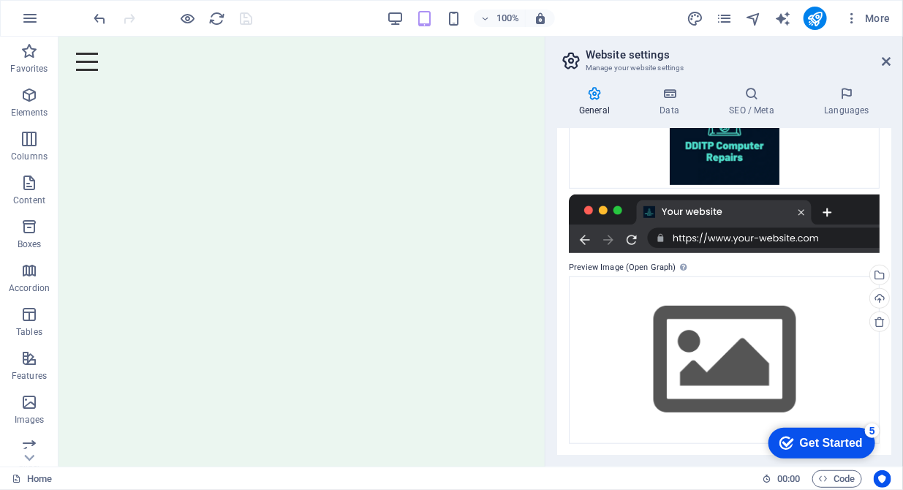
scroll to position [44, 0]
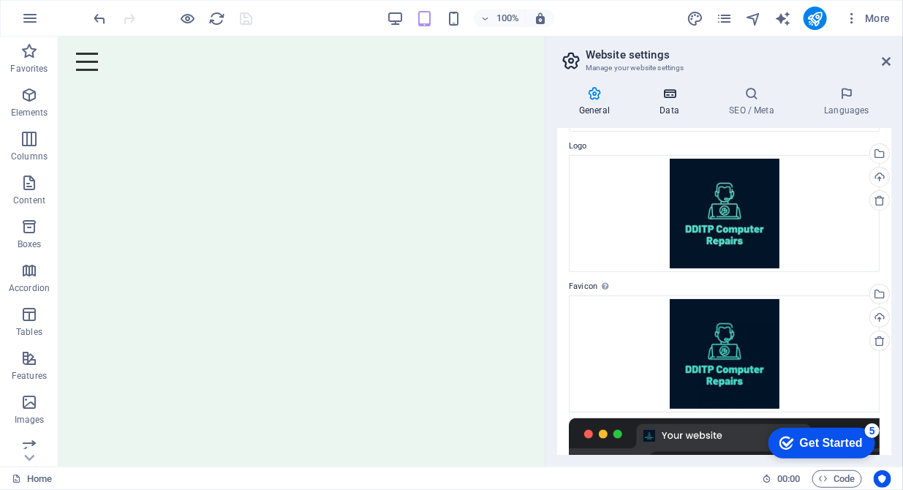
click at [674, 103] on h4 "Data" at bounding box center [671, 101] width 69 height 31
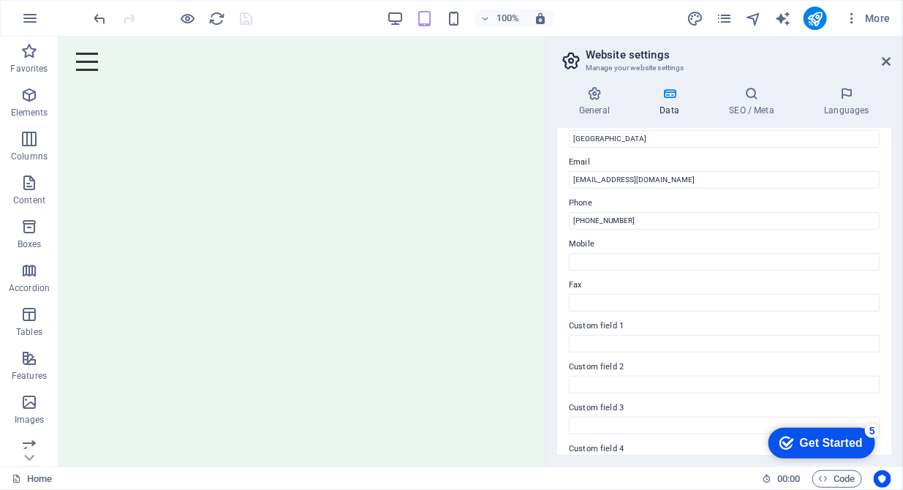
scroll to position [299, 0]
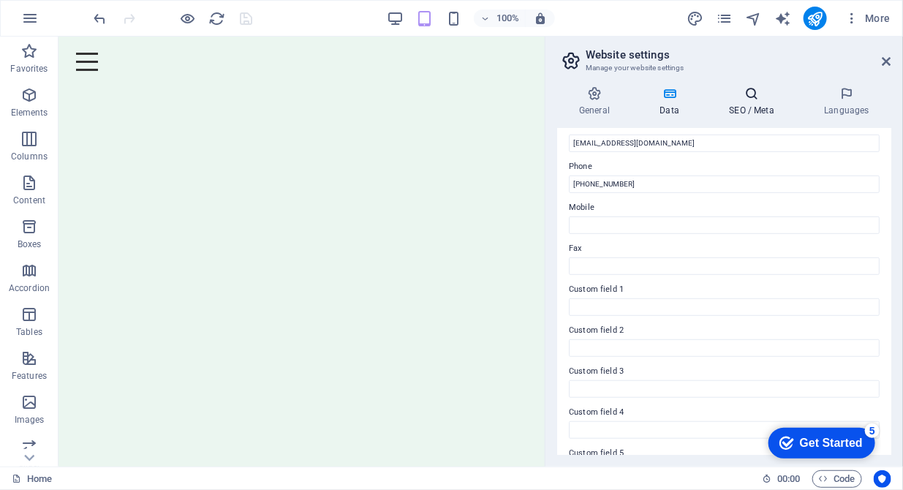
click at [750, 110] on h4 "SEO / Meta" at bounding box center [754, 101] width 95 height 31
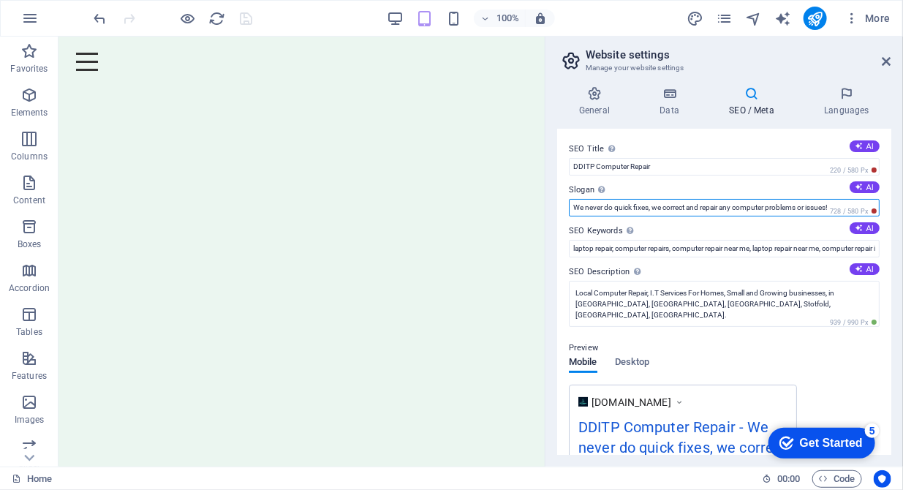
drag, startPoint x: 575, startPoint y: 210, endPoint x: 857, endPoint y: 194, distance: 282.6
click at [857, 194] on div "Slogan The slogan of your website. AI We never do quick fixes, we correct and r…" at bounding box center [724, 198] width 311 height 35
click at [705, 204] on input "Local Computer Experts for Repairs, Maitainance" at bounding box center [724, 208] width 311 height 18
click at [694, 209] on input "Local Computer Experts for Repairs, Maintenance" at bounding box center [724, 208] width 311 height 18
click at [776, 206] on input "Local Computer Experts for Repairs, Set-up, Maintenance" at bounding box center [724, 208] width 311 height 18
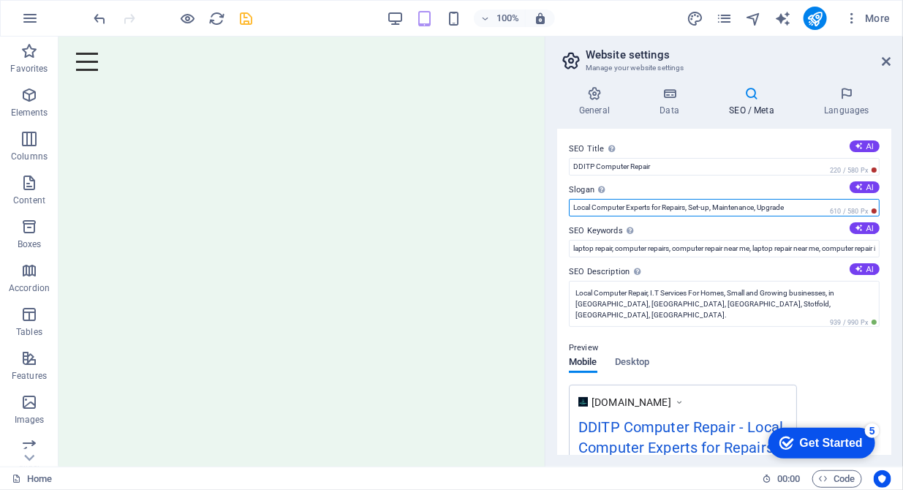
click at [593, 211] on input "Local Computer Experts for Repairs, Set-up, Maintenance, Upgrade" at bounding box center [724, 208] width 311 height 18
click at [609, 205] on input "Computer Experts for Repairs, Set-up, Maintenance, Upgrade" at bounding box center [724, 208] width 311 height 18
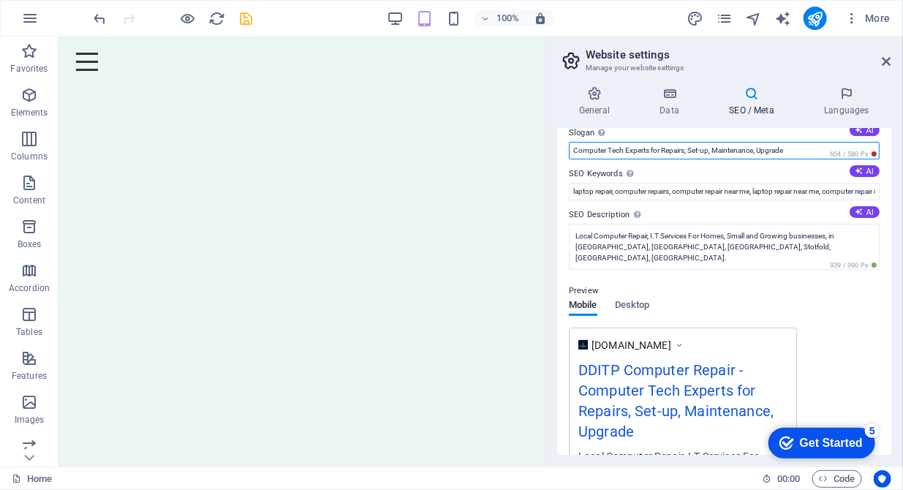
scroll to position [0, 0]
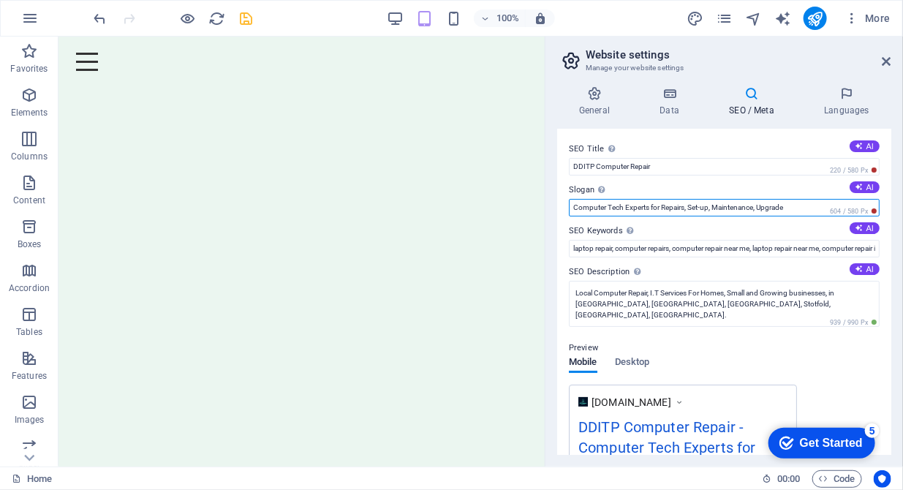
click at [572, 211] on input "Computer Tech Experts for Repairs, Set-up, Maintenance, Upgrade" at bounding box center [724, 208] width 311 height 18
type input "Hertfordshire Computer Tech Experts for Repairs, Set-up, Maintenance, Upgrade"
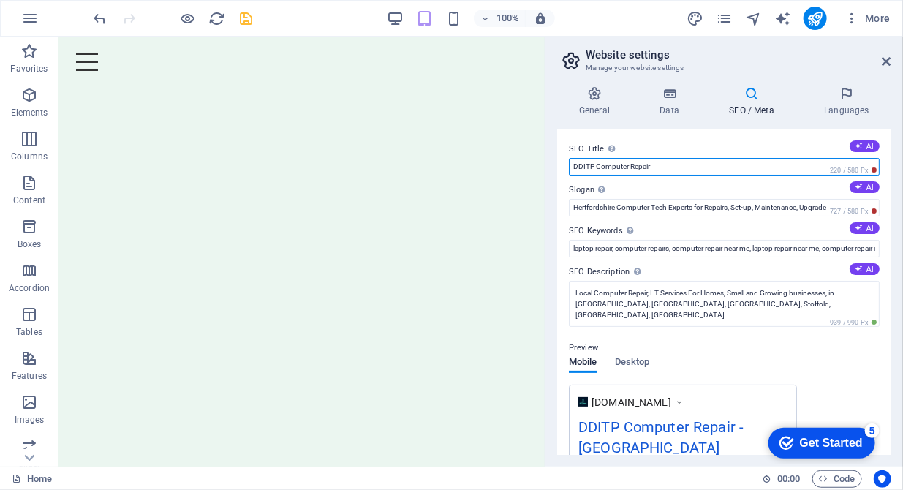
click at [656, 168] on input "DDITP Computer Repair" at bounding box center [724, 167] width 311 height 18
type input "DDITP Computer"
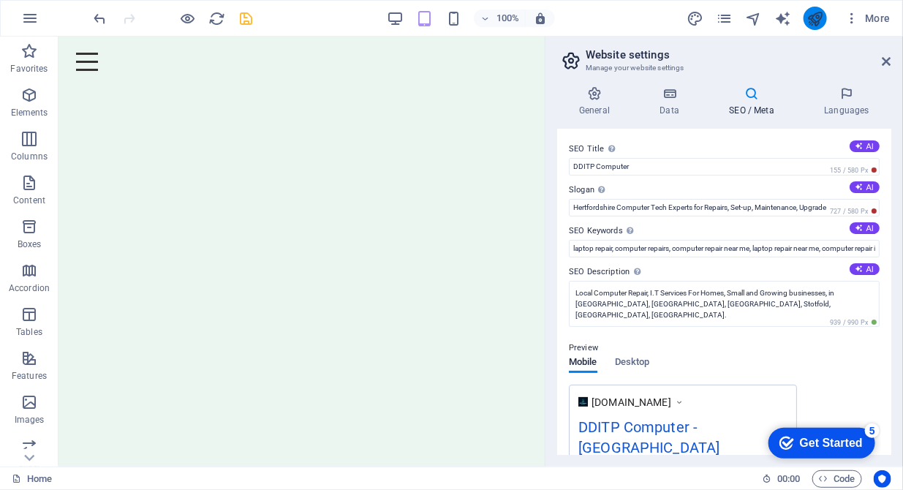
click at [814, 10] on icon "publish" at bounding box center [814, 18] width 17 height 17
